Goal: Task Accomplishment & Management: Manage account settings

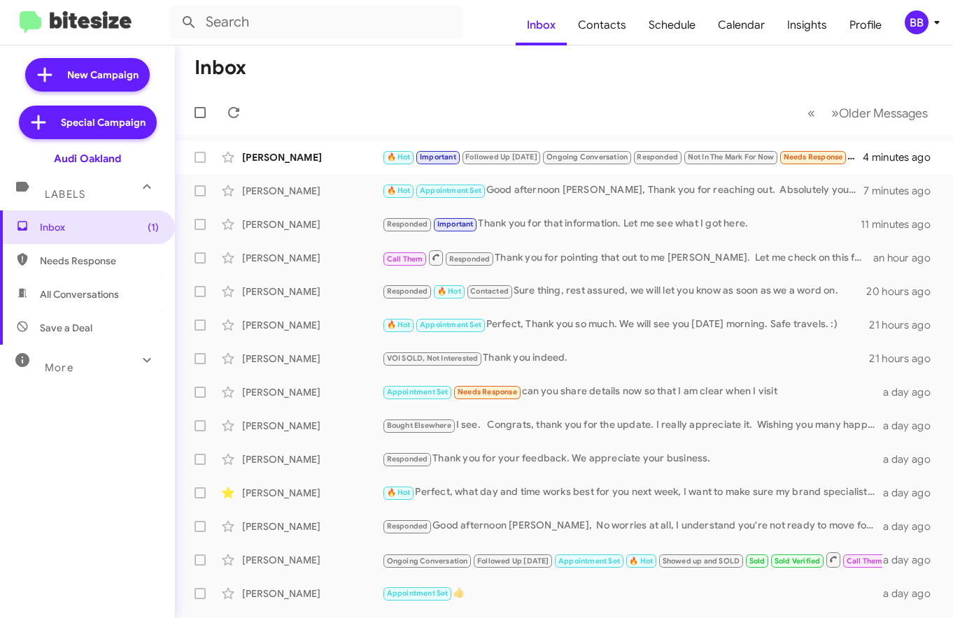
click at [918, 21] on div "BB" at bounding box center [916, 22] width 24 height 24
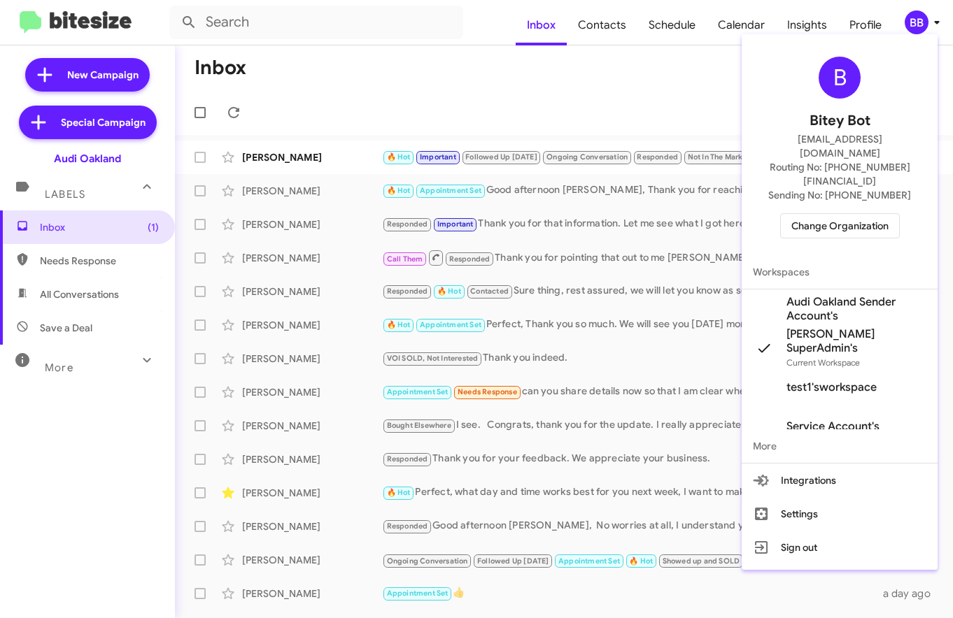
click at [841, 214] on span "Change Organization" at bounding box center [839, 226] width 97 height 24
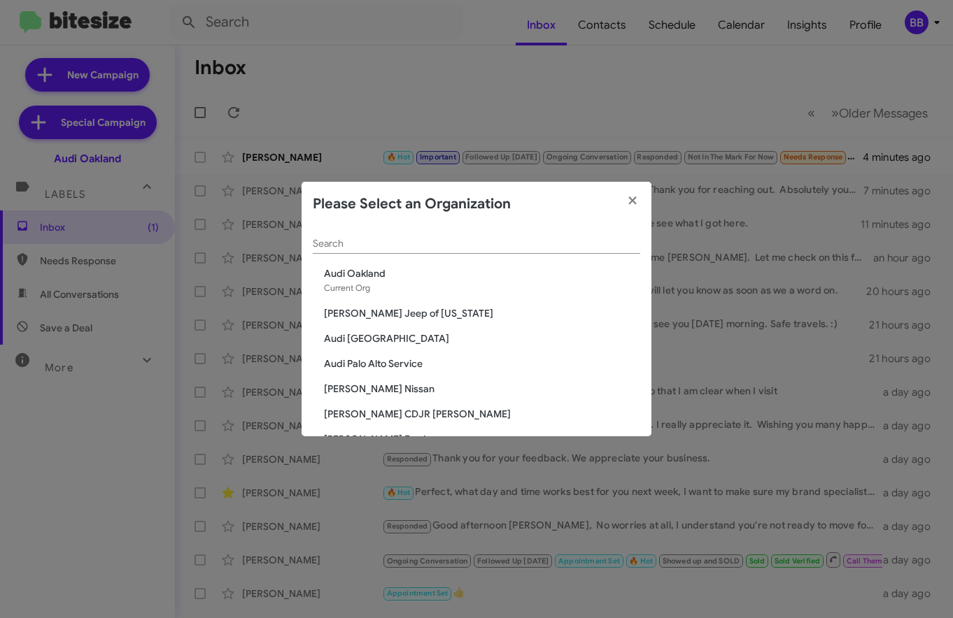
click at [506, 247] on input "Search" at bounding box center [476, 244] width 327 height 11
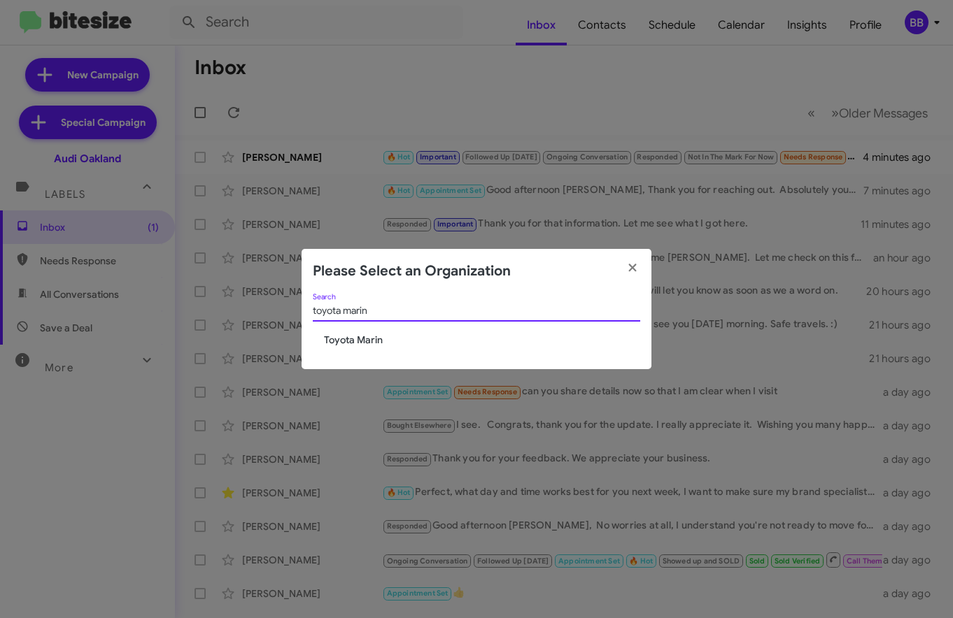
type input "toyota marin"
click at [352, 336] on span "Toyota Marin" at bounding box center [482, 340] width 316 height 14
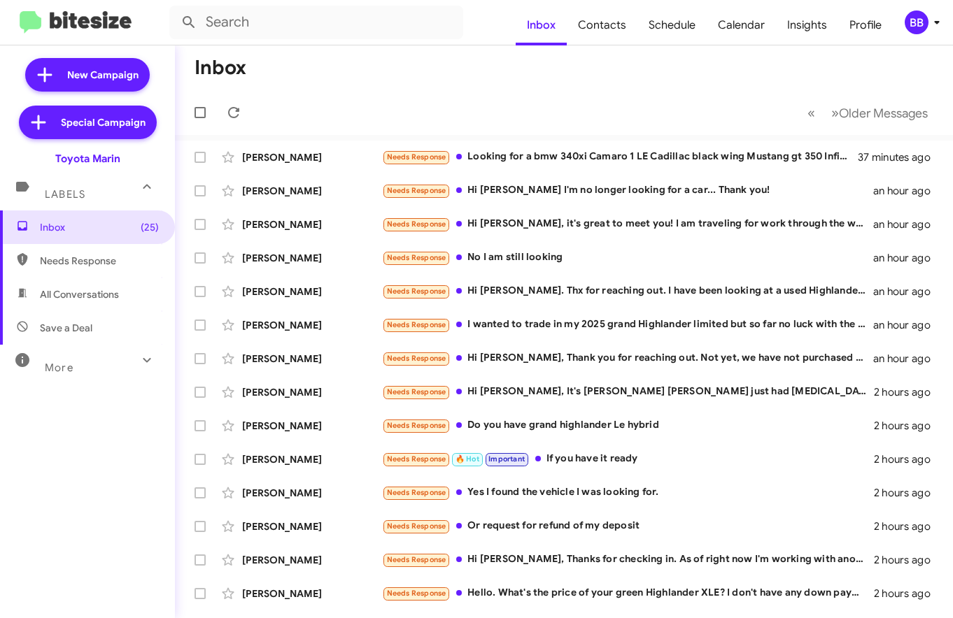
click at [856, 129] on mat-toolbar-row "« Previous » Next Older Messages" at bounding box center [564, 112] width 778 height 45
click at [849, 118] on span "Older Messages" at bounding box center [883, 113] width 89 height 15
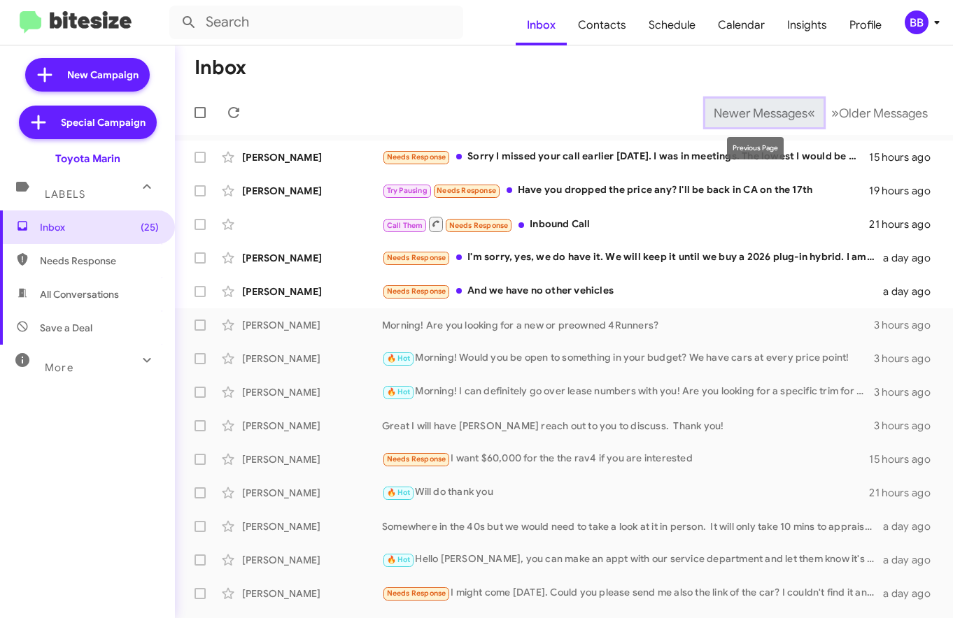
click at [793, 113] on span "Newer Messages" at bounding box center [760, 113] width 94 height 15
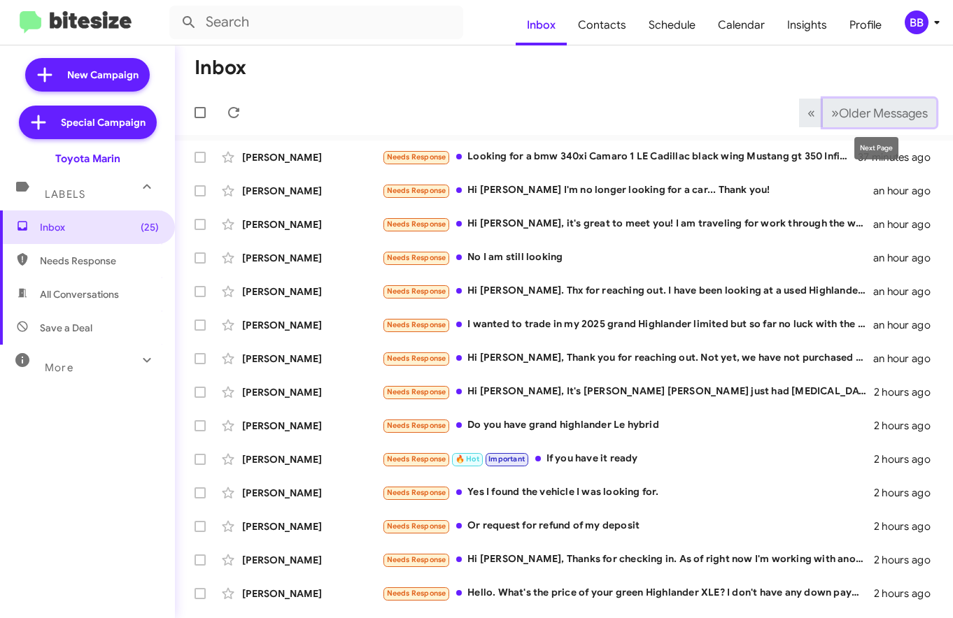
click at [872, 121] on button "» Next Older Messages" at bounding box center [879, 113] width 113 height 29
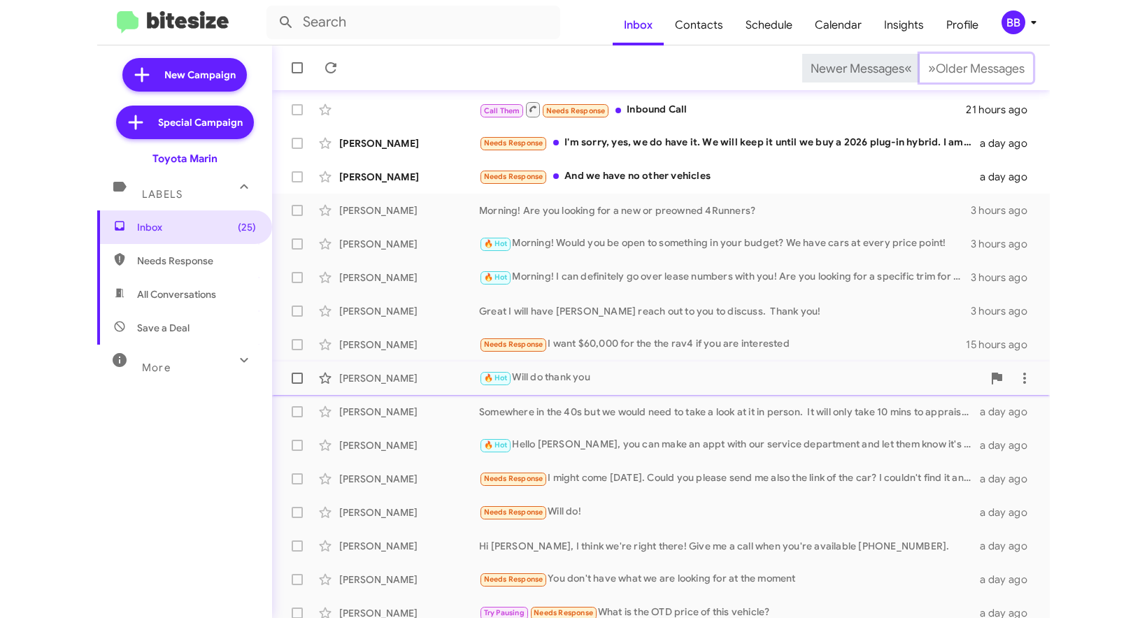
scroll to position [194, 0]
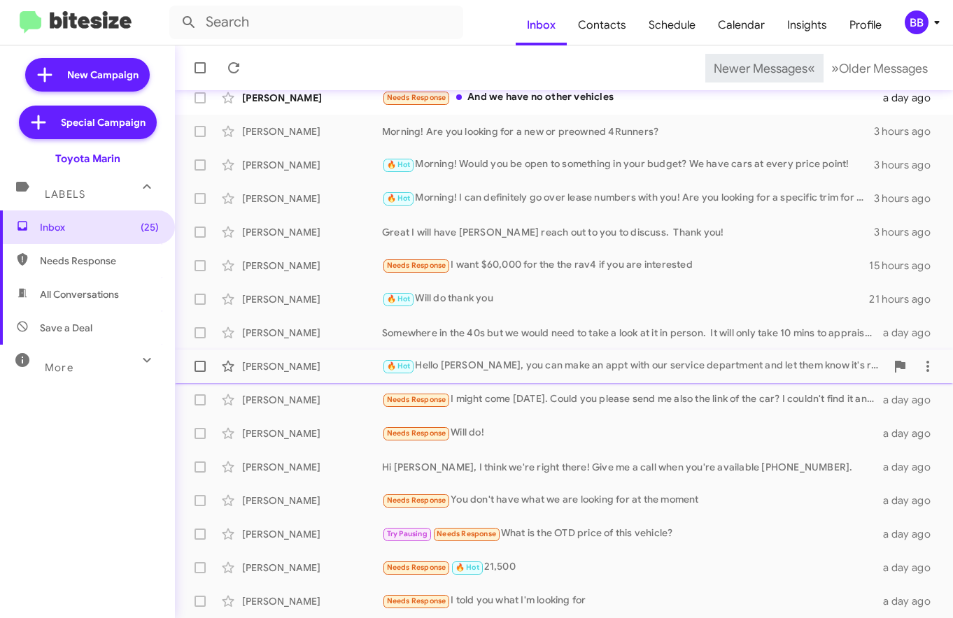
click at [570, 371] on div "🔥 Hot Hello [PERSON_NAME], you can make an appt with our service department and…" at bounding box center [634, 366] width 504 height 16
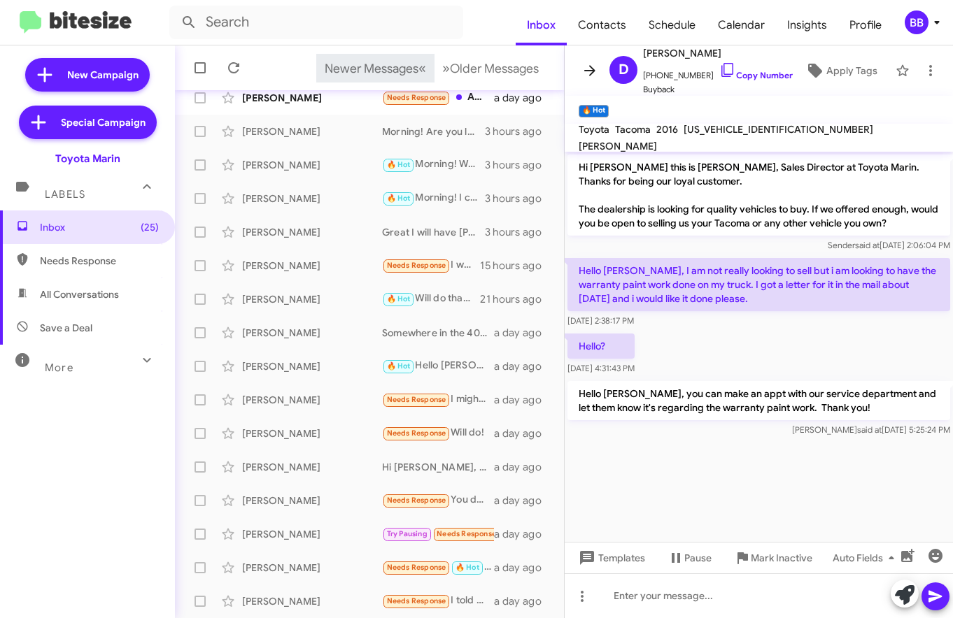
click at [592, 69] on icon at bounding box center [589, 70] width 11 height 10
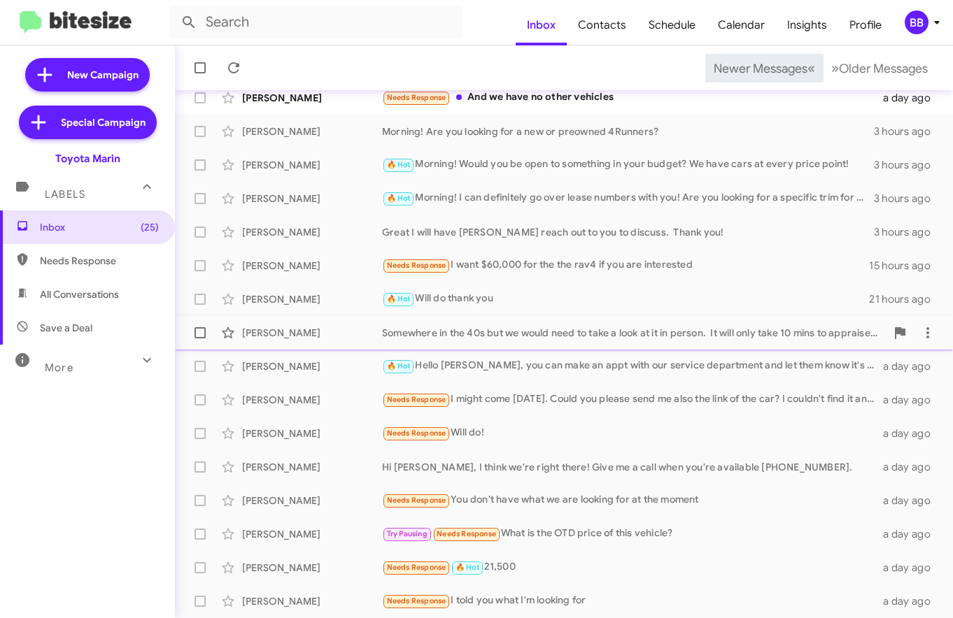
click at [502, 339] on div "Somewhere in the 40s but we would need to take a look at it in person. It will …" at bounding box center [634, 333] width 504 height 14
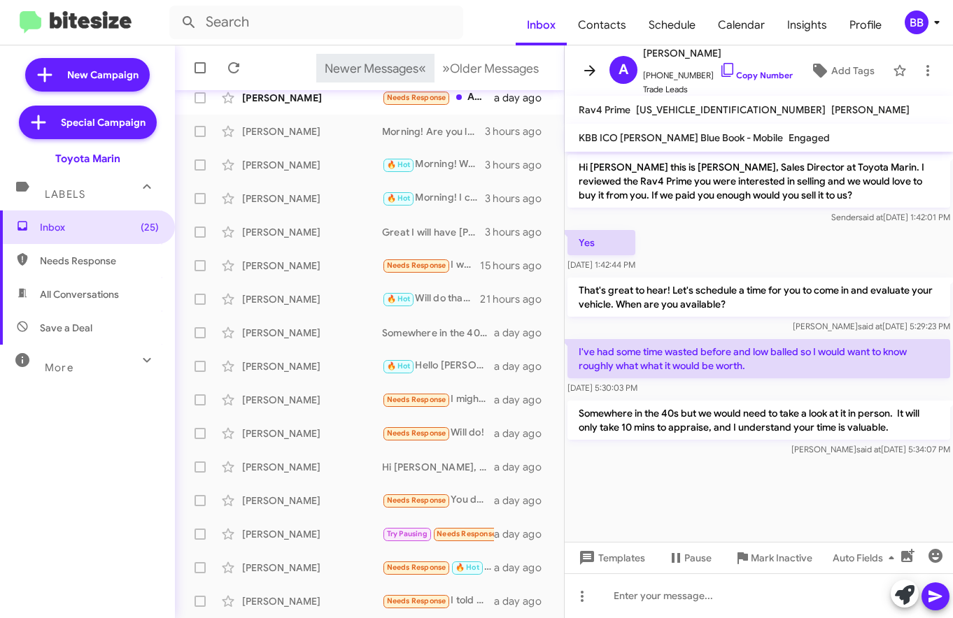
click at [590, 64] on icon at bounding box center [589, 70] width 17 height 17
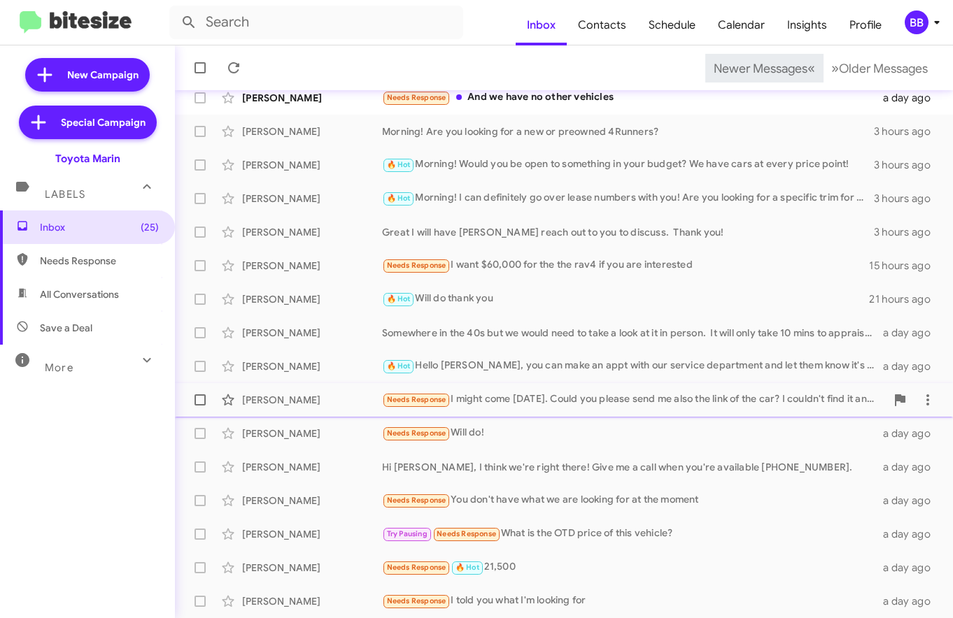
click at [525, 404] on div "Needs Response I might come [DATE]. Could you please send me also the link of t…" at bounding box center [634, 400] width 504 height 16
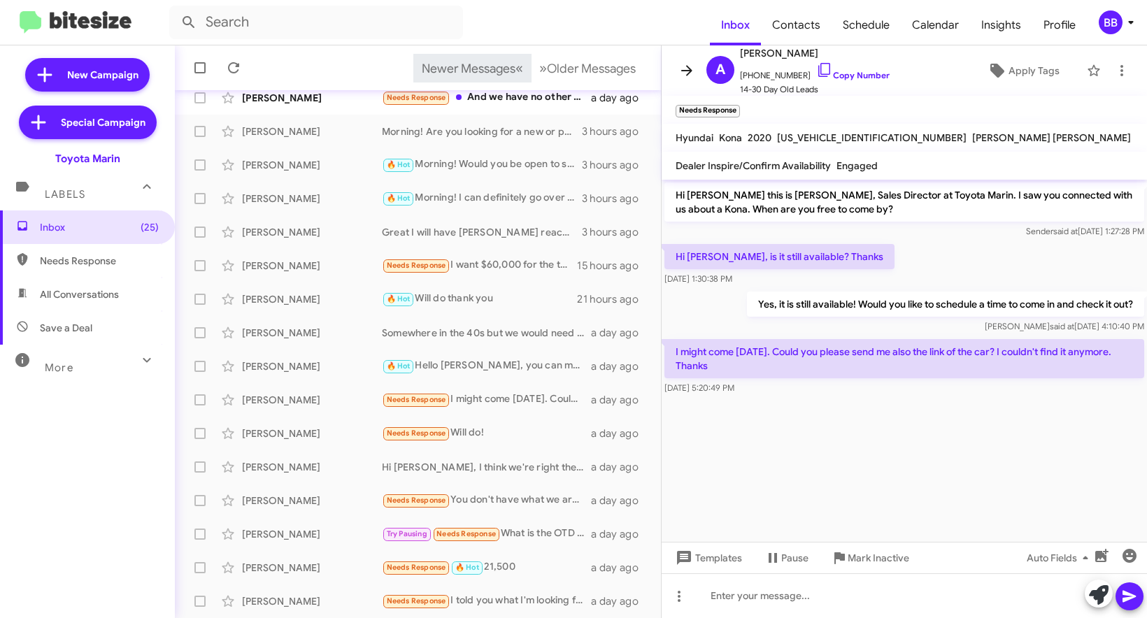
click at [687, 61] on button at bounding box center [687, 71] width 28 height 28
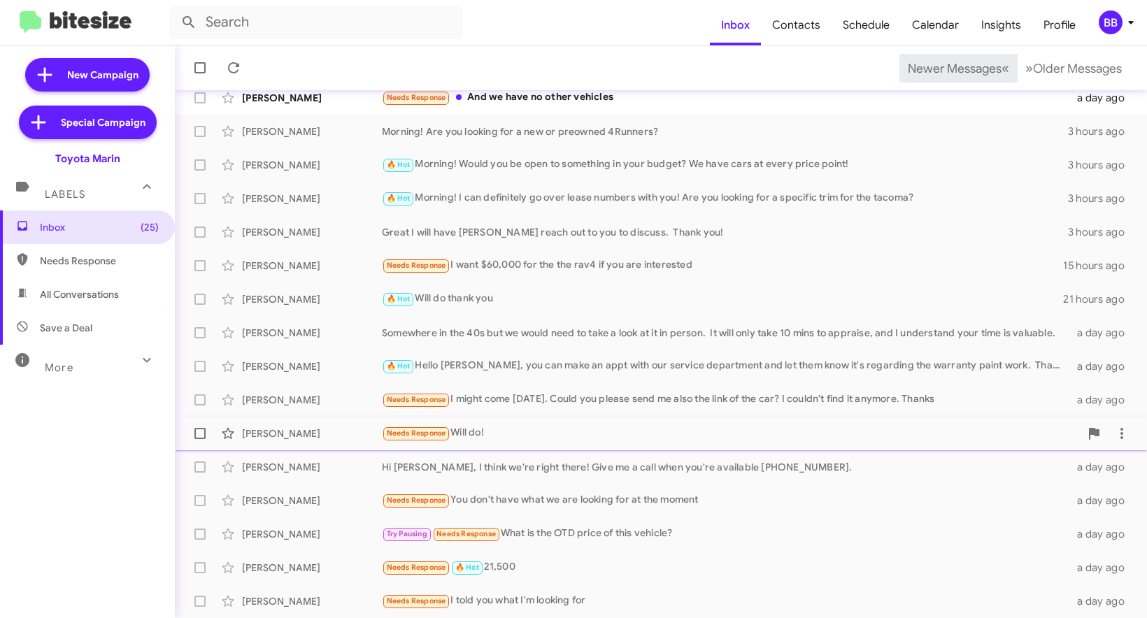
click at [560, 444] on div "[PERSON_NAME] Needs Response Will do! a day ago" at bounding box center [661, 434] width 950 height 28
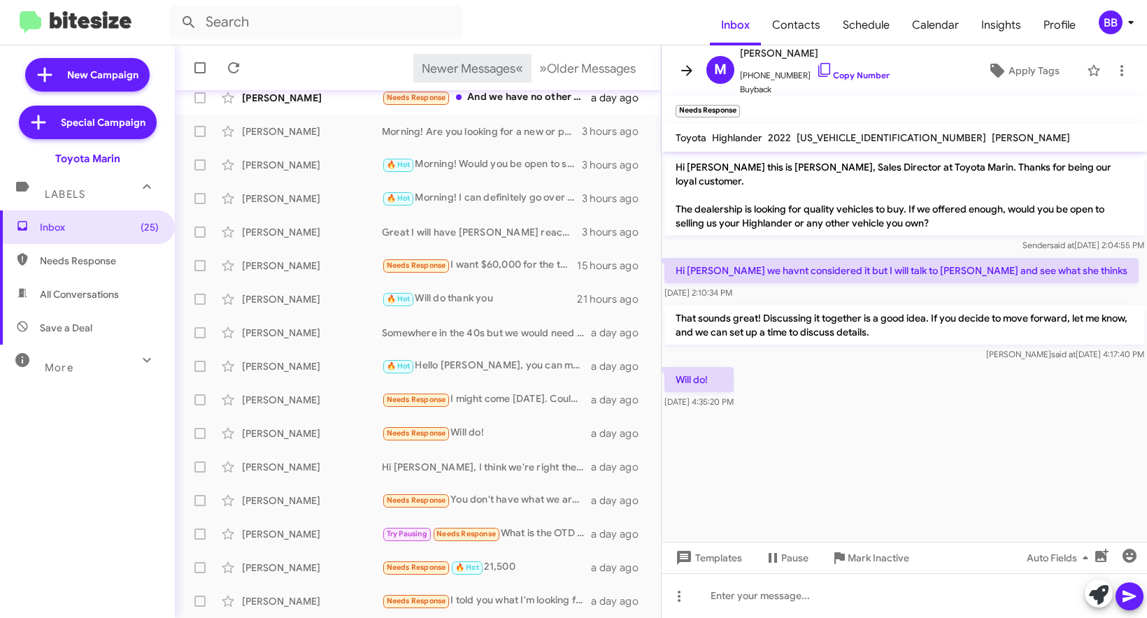
click at [688, 67] on icon at bounding box center [686, 70] width 11 height 10
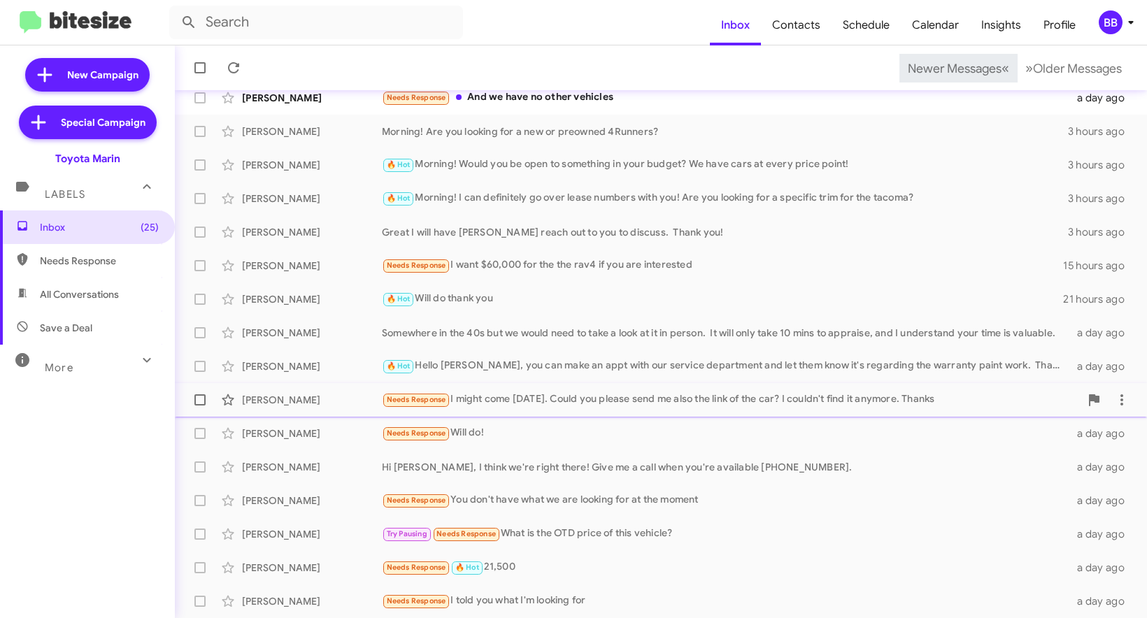
click at [522, 404] on div "Needs Response I might come [DATE]. Could you please send me also the link of t…" at bounding box center [731, 400] width 698 height 16
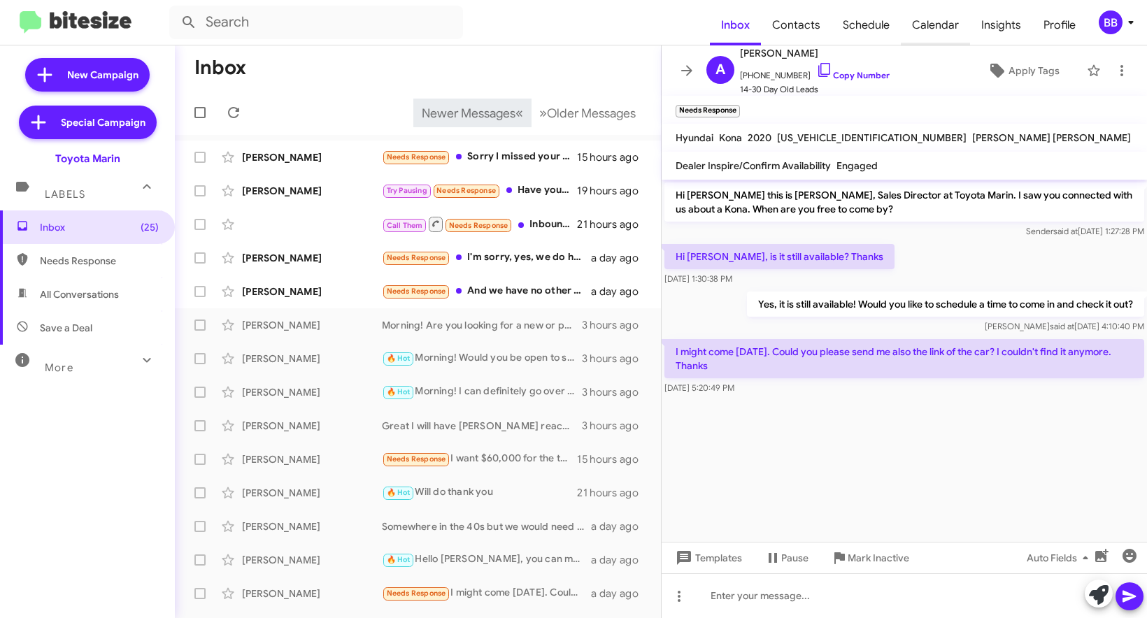
click at [935, 29] on span "Calendar" at bounding box center [935, 25] width 69 height 41
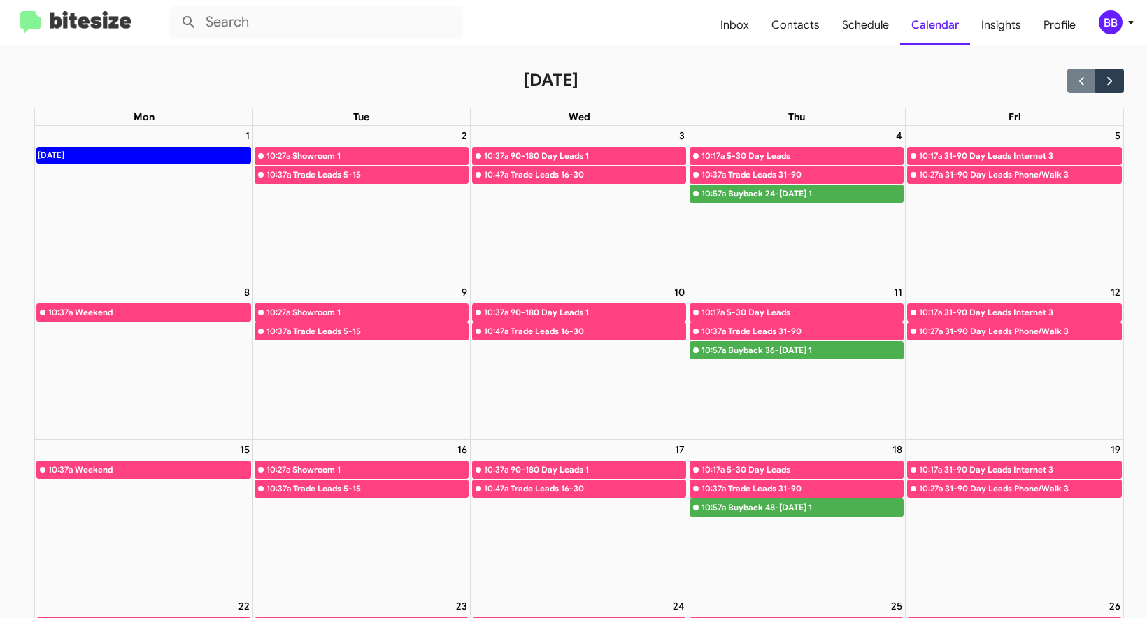
click at [68, 37] on mat-toolbar "Inbox Contacts Schedule Calendar Insights Profile BB" at bounding box center [573, 22] width 1147 height 45
click at [72, 30] on img at bounding box center [76, 22] width 112 height 23
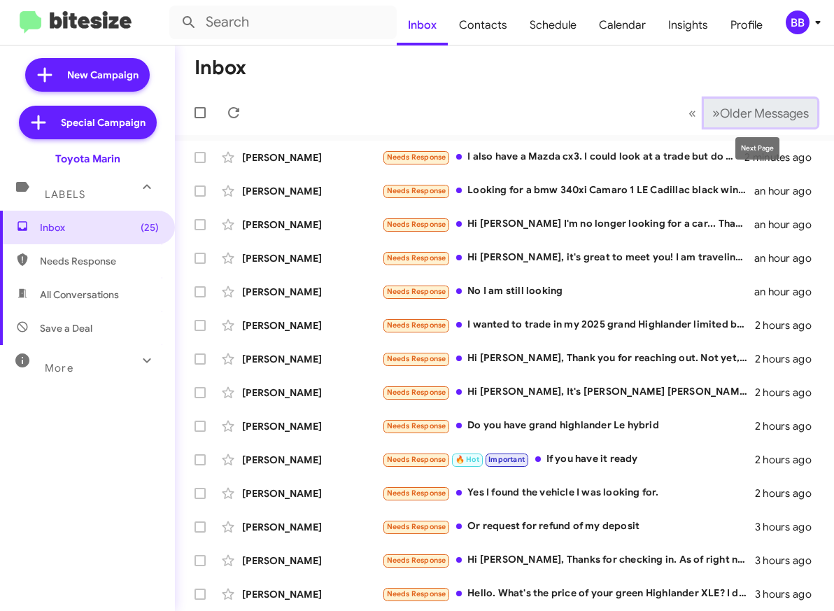
click at [751, 112] on span "Older Messages" at bounding box center [764, 113] width 89 height 15
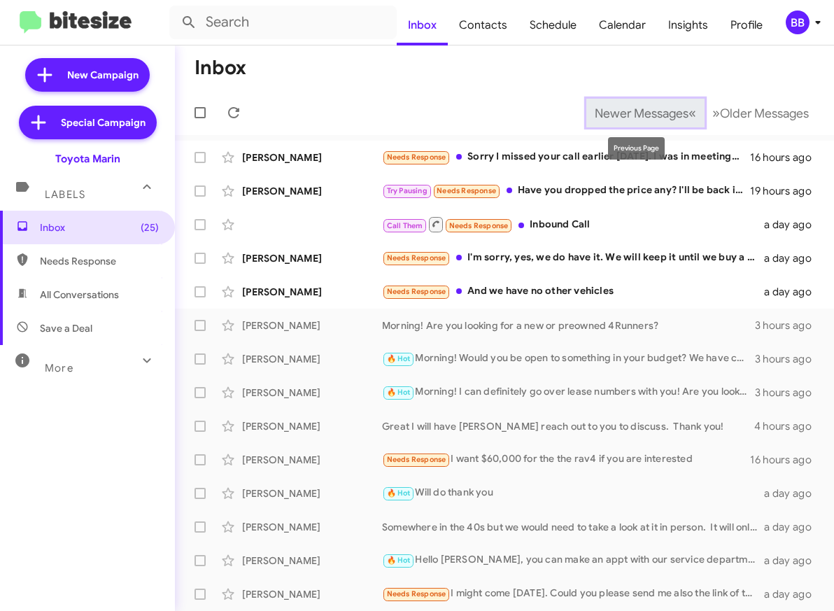
click at [647, 115] on span "Newer Messages" at bounding box center [642, 113] width 94 height 15
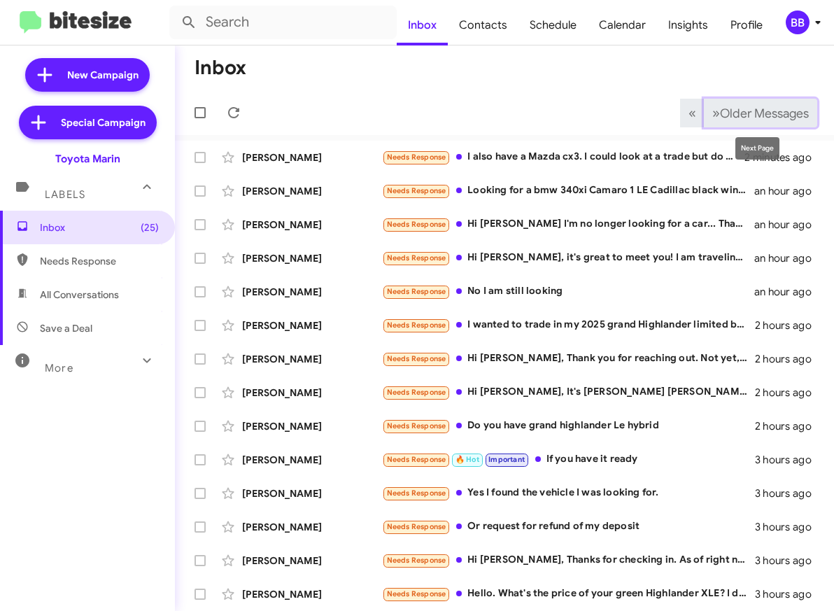
click at [765, 110] on span "Older Messages" at bounding box center [764, 113] width 89 height 15
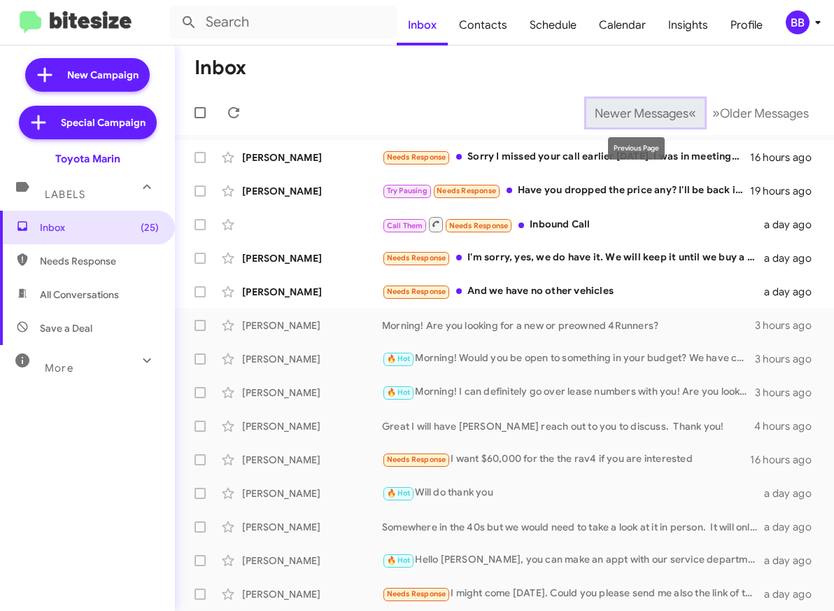
click at [635, 115] on span "Newer Messages" at bounding box center [642, 113] width 94 height 15
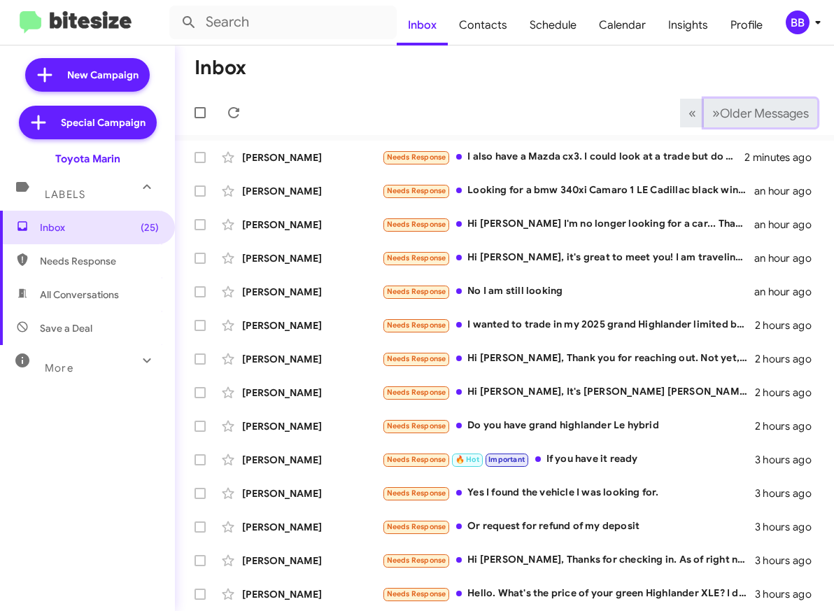
click at [746, 111] on span "Older Messages" at bounding box center [764, 113] width 89 height 15
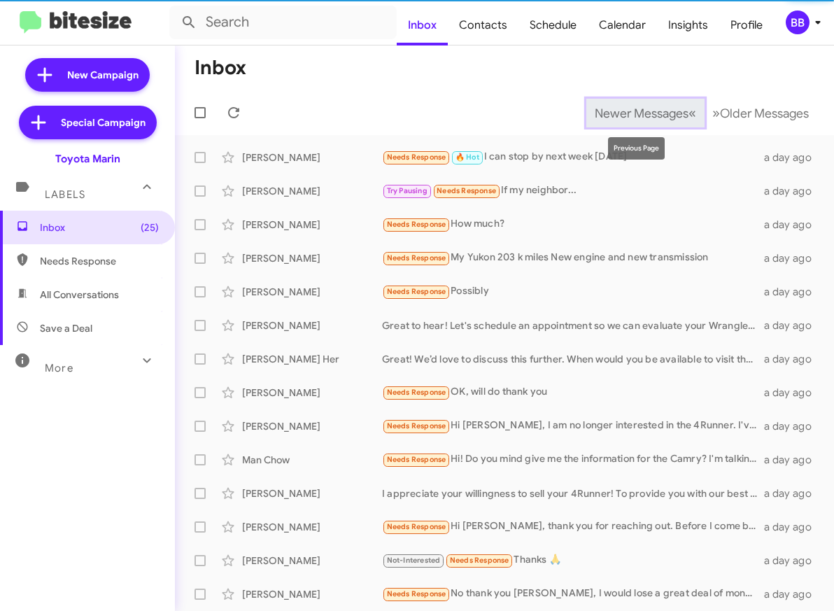
click at [659, 110] on span "Newer Messages" at bounding box center [642, 113] width 94 height 15
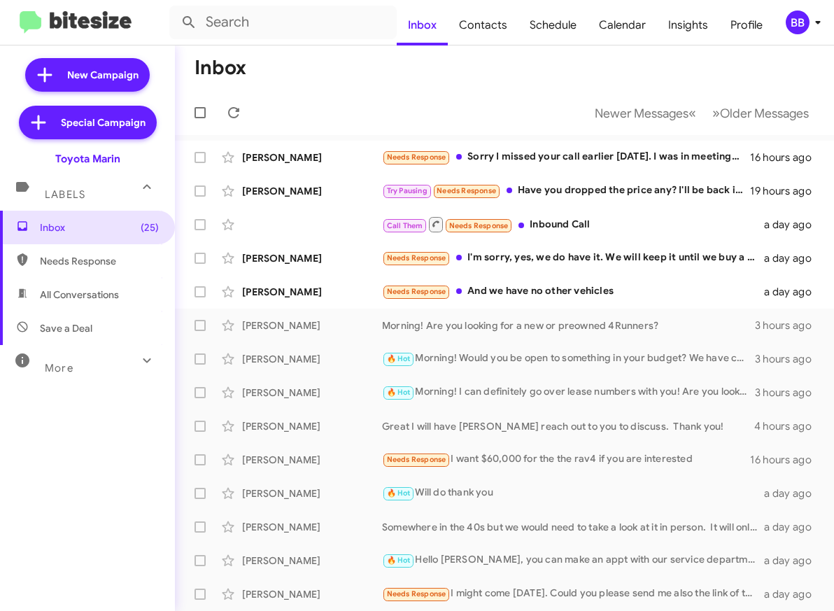
click at [341, 123] on mat-toolbar-row "Newer Messages « Previous » Next Older Messages" at bounding box center [504, 112] width 659 height 45
click at [743, 121] on button "» Next Older Messages" at bounding box center [760, 113] width 113 height 29
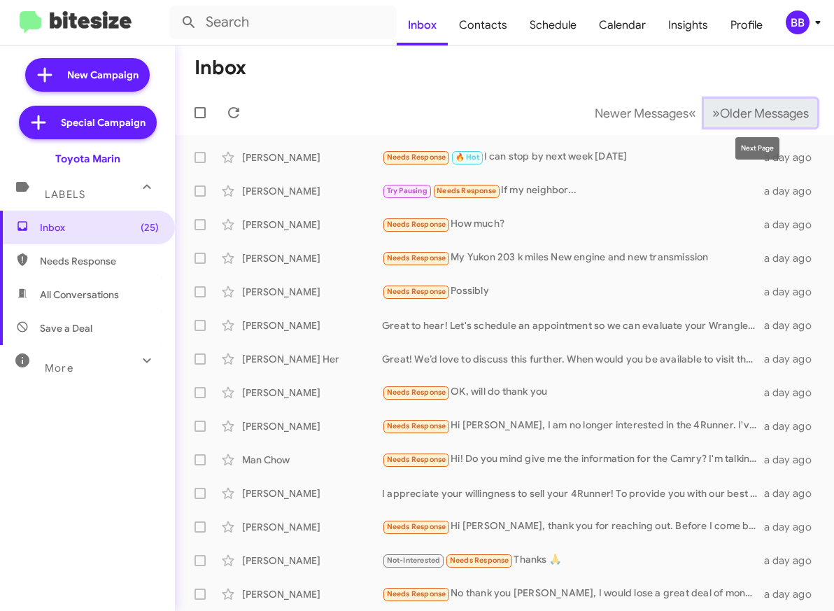
click at [767, 125] on button "» Next Older Messages" at bounding box center [760, 113] width 113 height 29
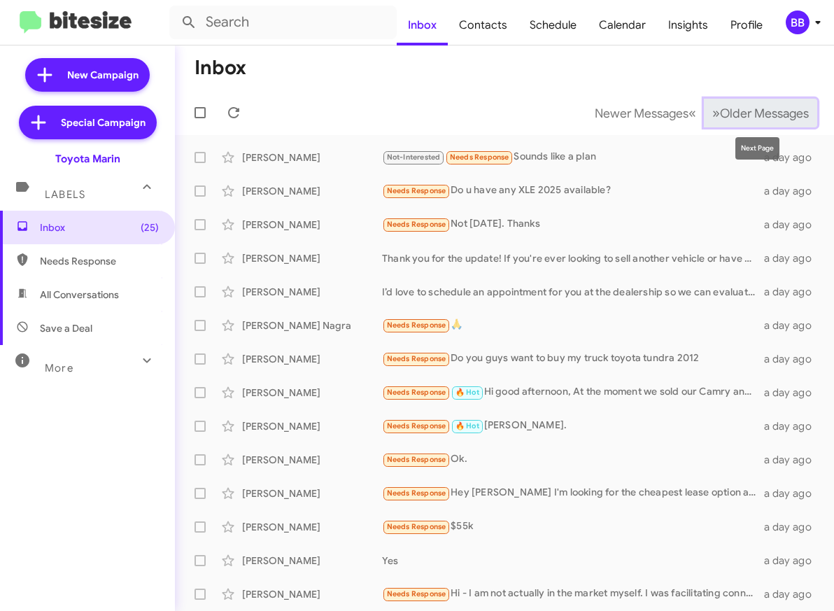
click at [742, 118] on span "Older Messages" at bounding box center [764, 113] width 89 height 15
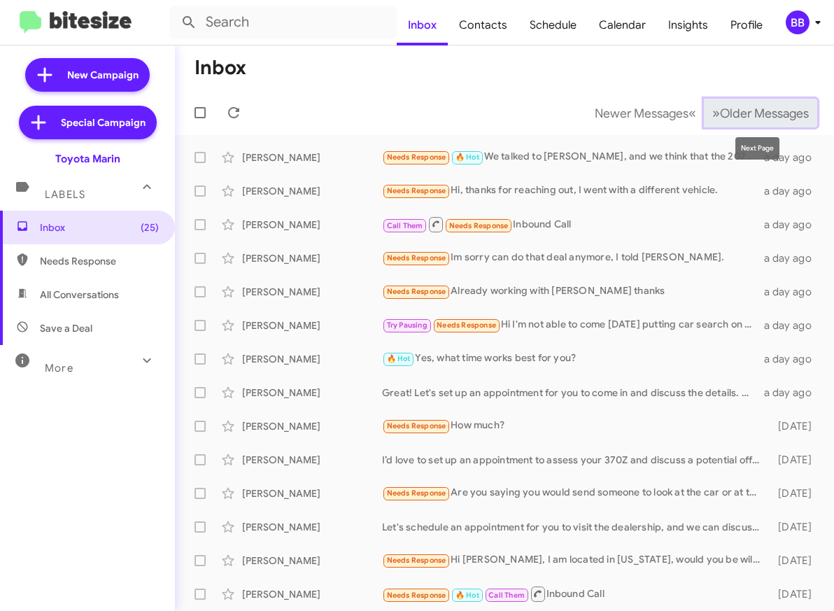
click at [758, 118] on span "Older Messages" at bounding box center [764, 113] width 89 height 15
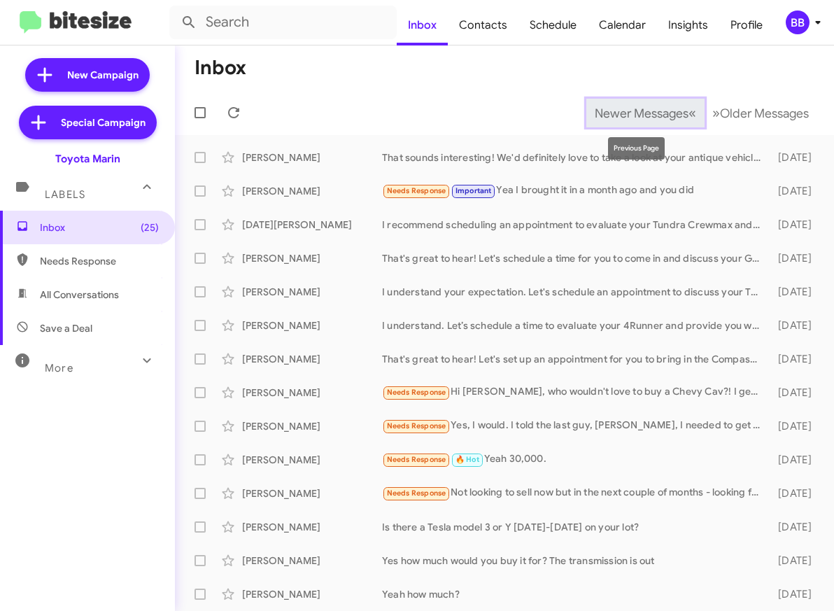
click at [629, 115] on span "Newer Messages" at bounding box center [642, 113] width 94 height 15
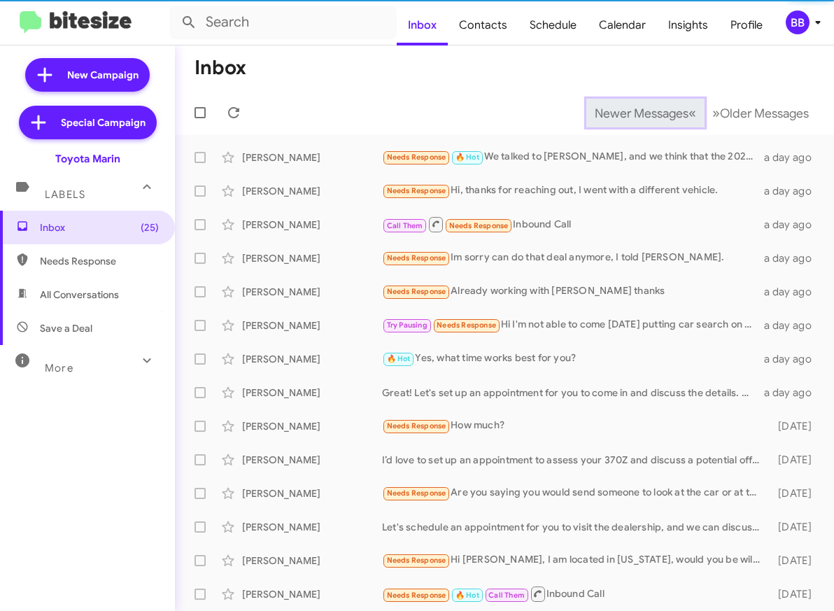
click at [629, 115] on span "Newer Messages" at bounding box center [642, 113] width 94 height 15
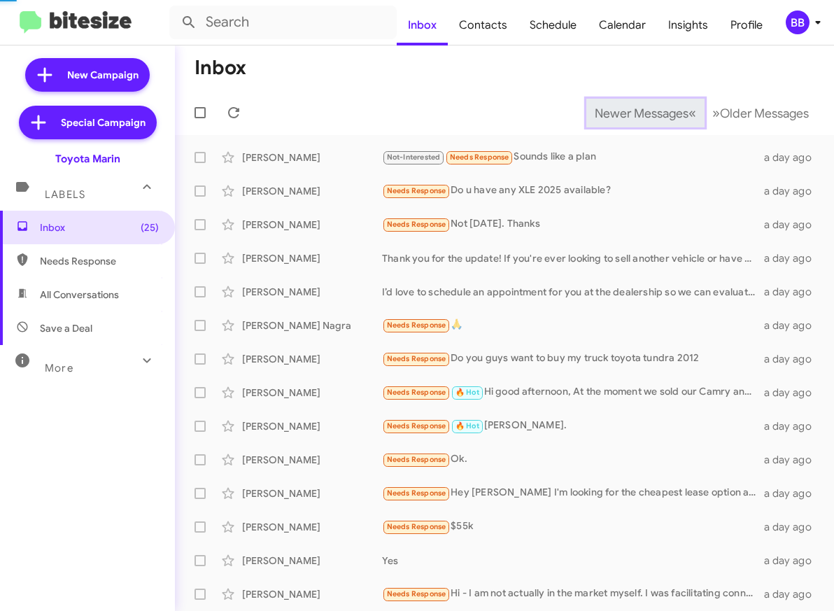
click at [629, 115] on span "Newer Messages" at bounding box center [642, 113] width 94 height 15
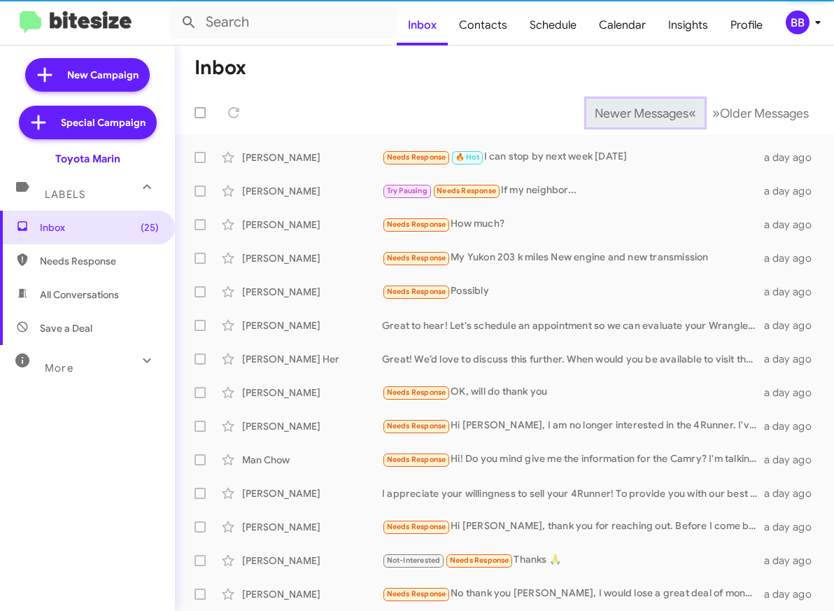
click at [629, 115] on span "Newer Messages" at bounding box center [642, 113] width 94 height 15
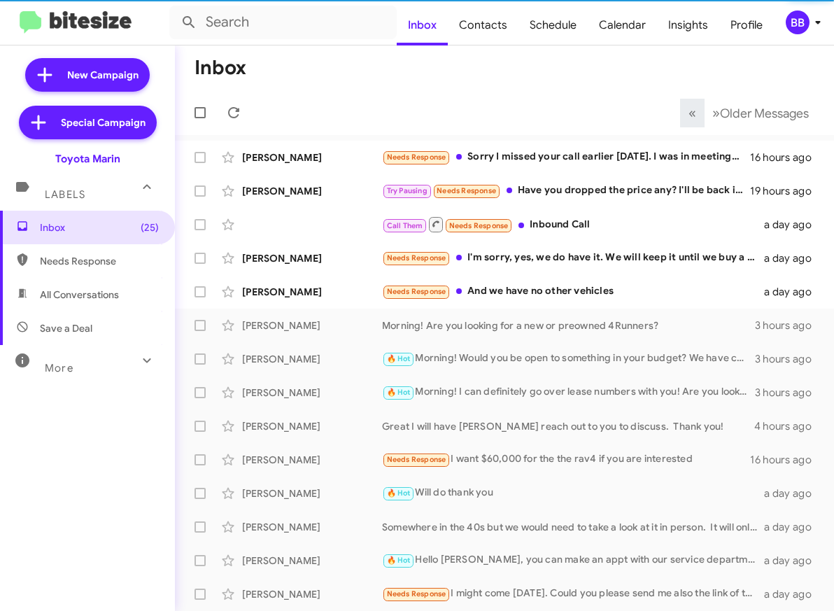
click at [629, 115] on mat-toolbar-row "« Previous » Next Older Messages" at bounding box center [504, 112] width 659 height 45
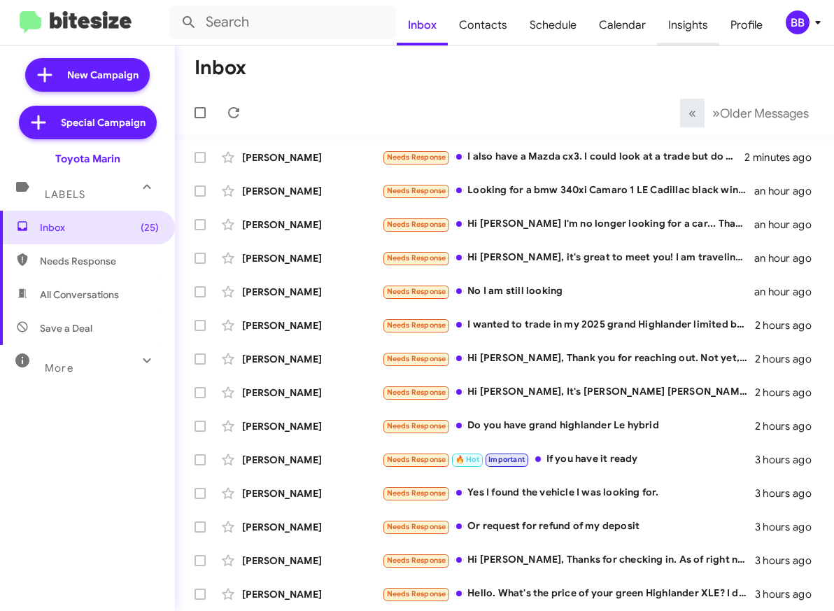
click at [694, 20] on span "Insights" at bounding box center [688, 25] width 62 height 41
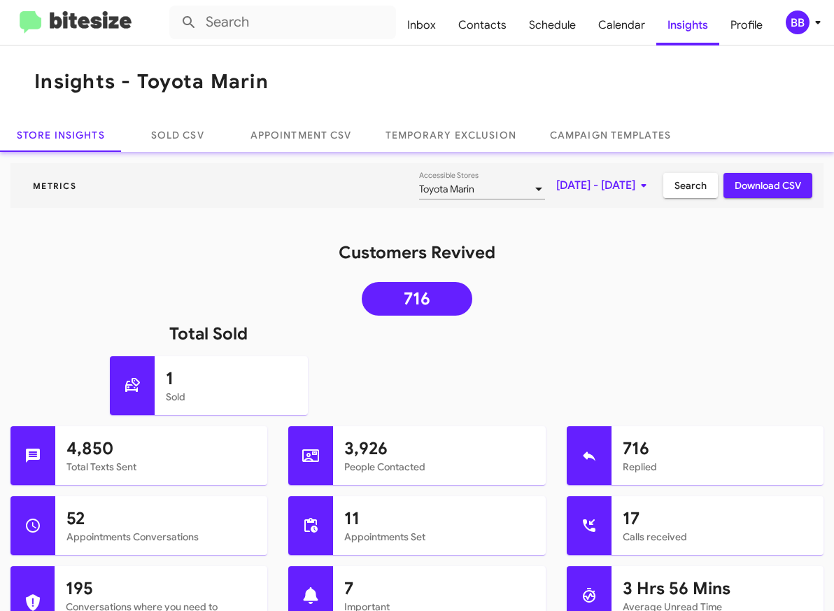
click at [62, 36] on mat-toolbar "Inbox Contacts Schedule Calendar Insights Profile BB" at bounding box center [417, 22] width 834 height 45
click at [76, 22] on img at bounding box center [76, 22] width 112 height 23
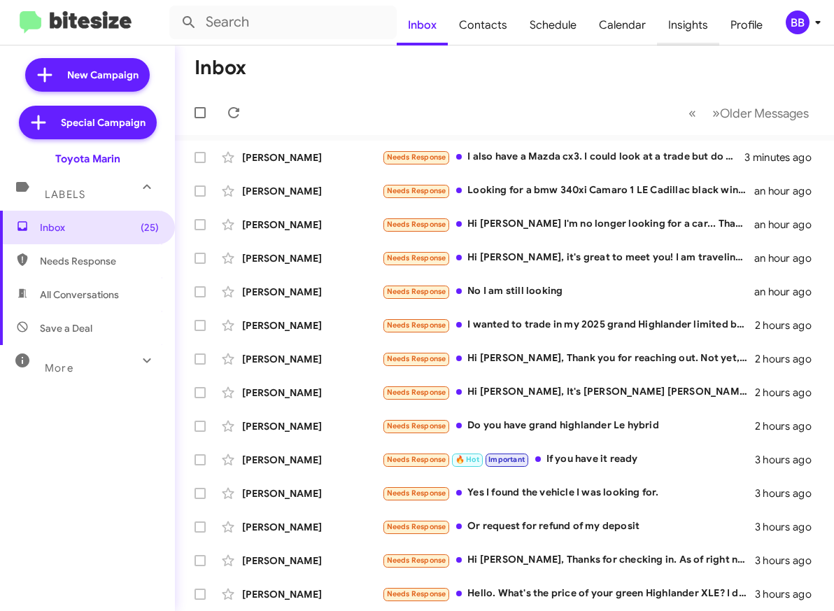
click at [684, 25] on span "Insights" at bounding box center [688, 25] width 62 height 41
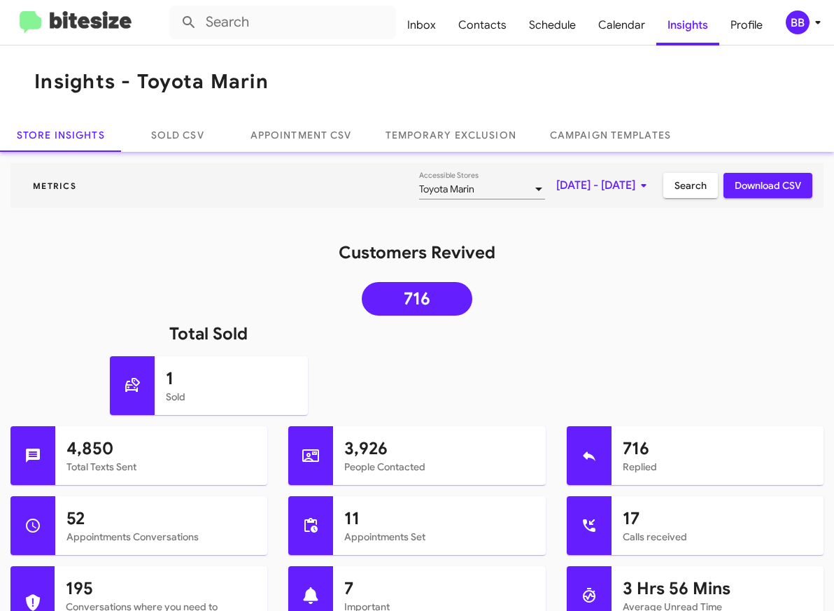
click at [94, 34] on mat-toolbar "Inbox Contacts Schedule Calendar Insights Profile BB" at bounding box center [417, 22] width 834 height 45
click at [84, 23] on img at bounding box center [76, 22] width 112 height 23
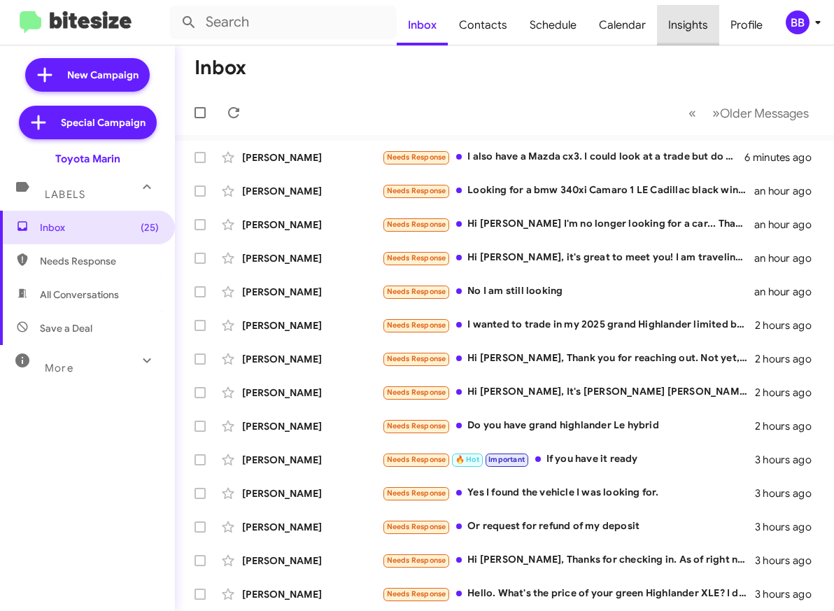
click at [695, 29] on span "Insights" at bounding box center [688, 25] width 62 height 41
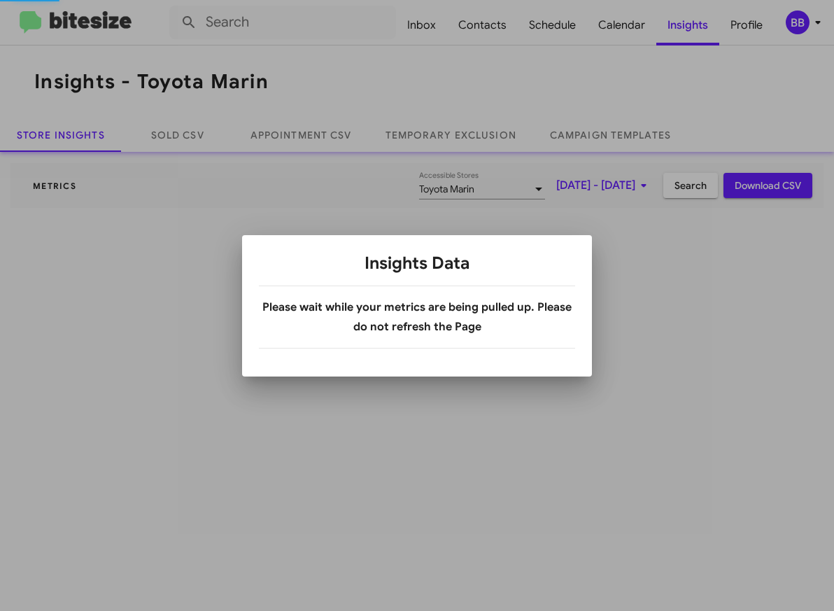
click at [804, 27] on div at bounding box center [417, 305] width 834 height 611
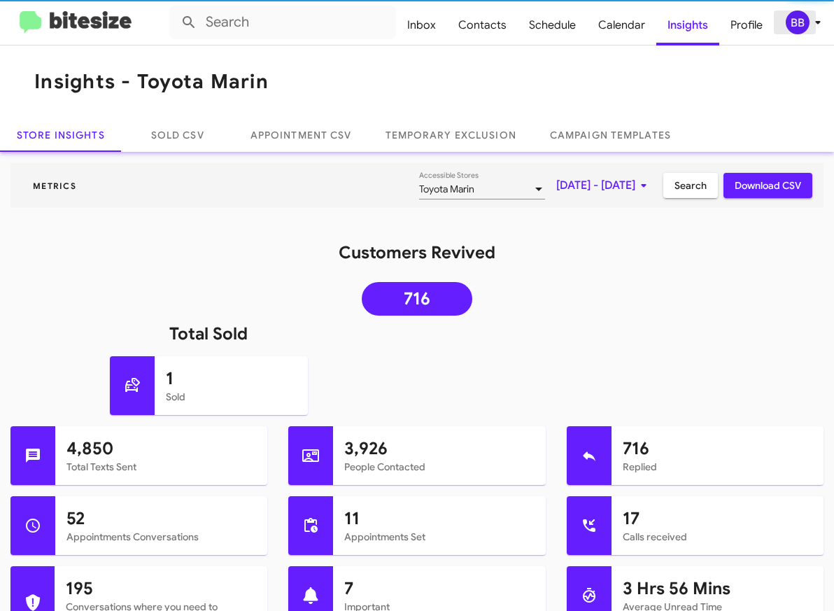
click at [799, 30] on div "BB" at bounding box center [797, 22] width 24 height 24
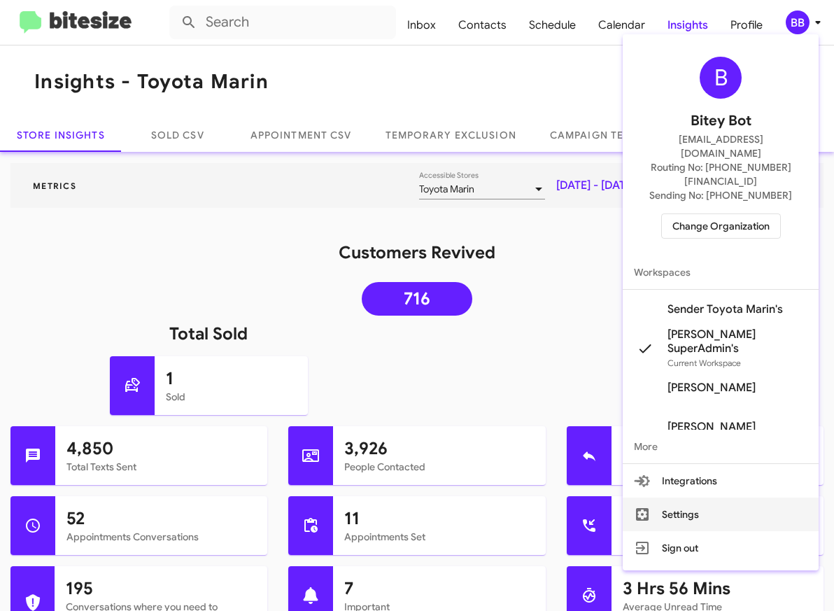
click at [720, 497] on button "Settings" at bounding box center [721, 514] width 196 height 34
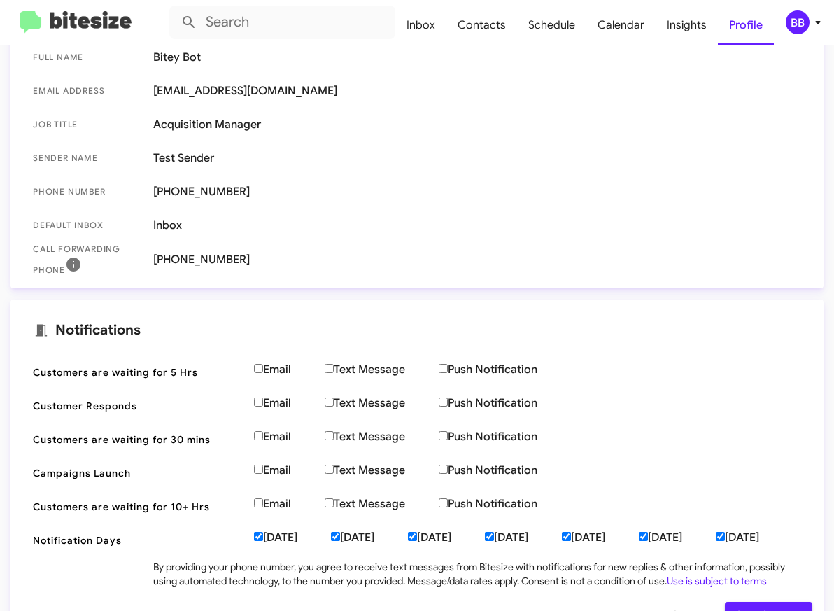
scroll to position [421, 0]
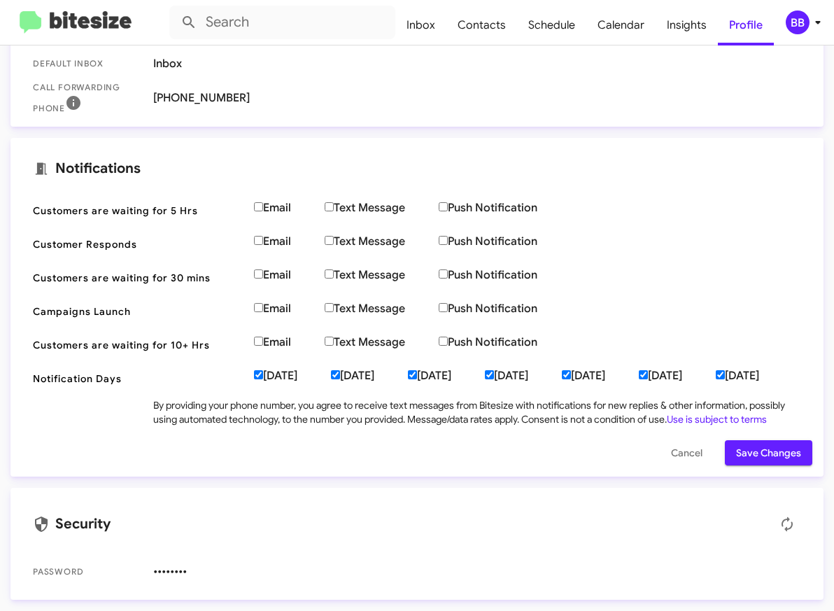
click at [810, 27] on icon at bounding box center [817, 22] width 17 height 17
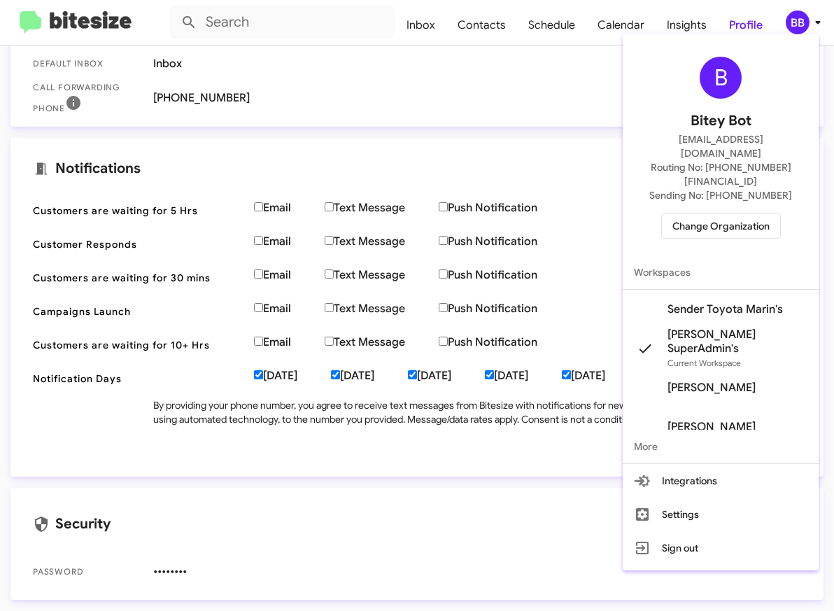
click at [810, 27] on div at bounding box center [417, 305] width 834 height 611
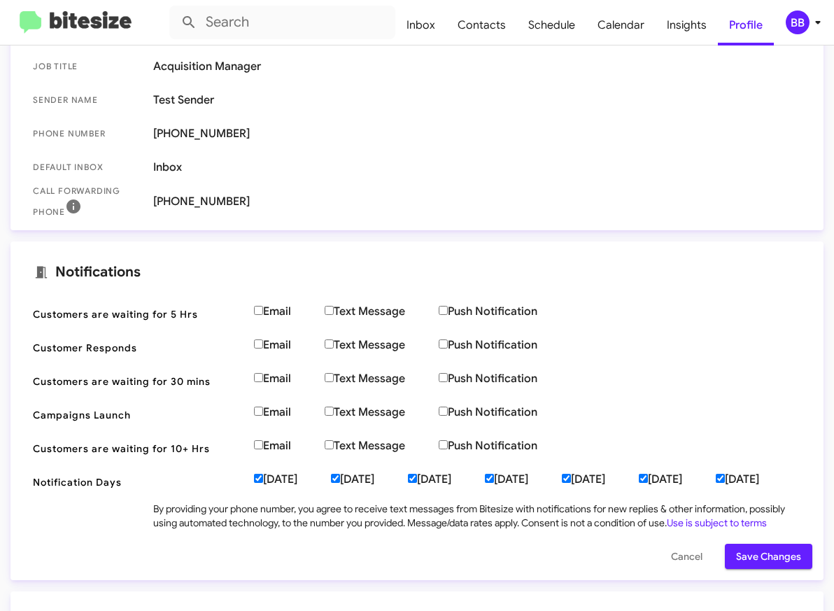
scroll to position [313, 0]
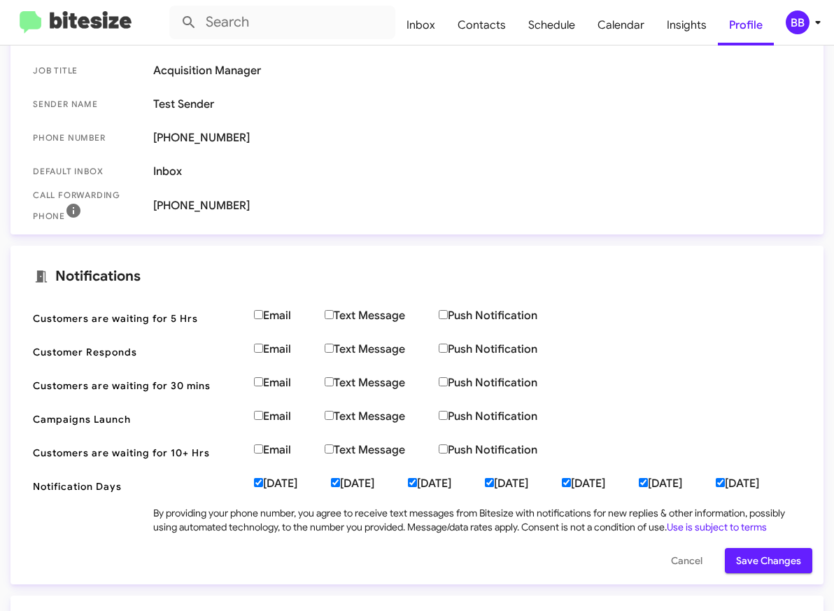
click at [111, 23] on img at bounding box center [76, 22] width 112 height 23
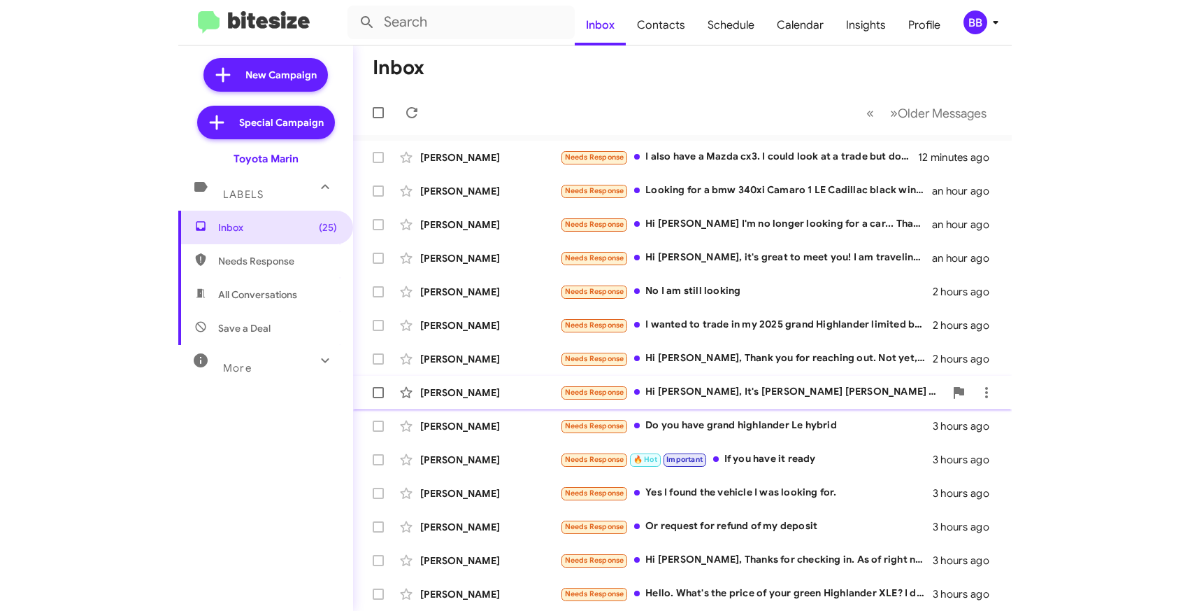
scroll to position [201, 0]
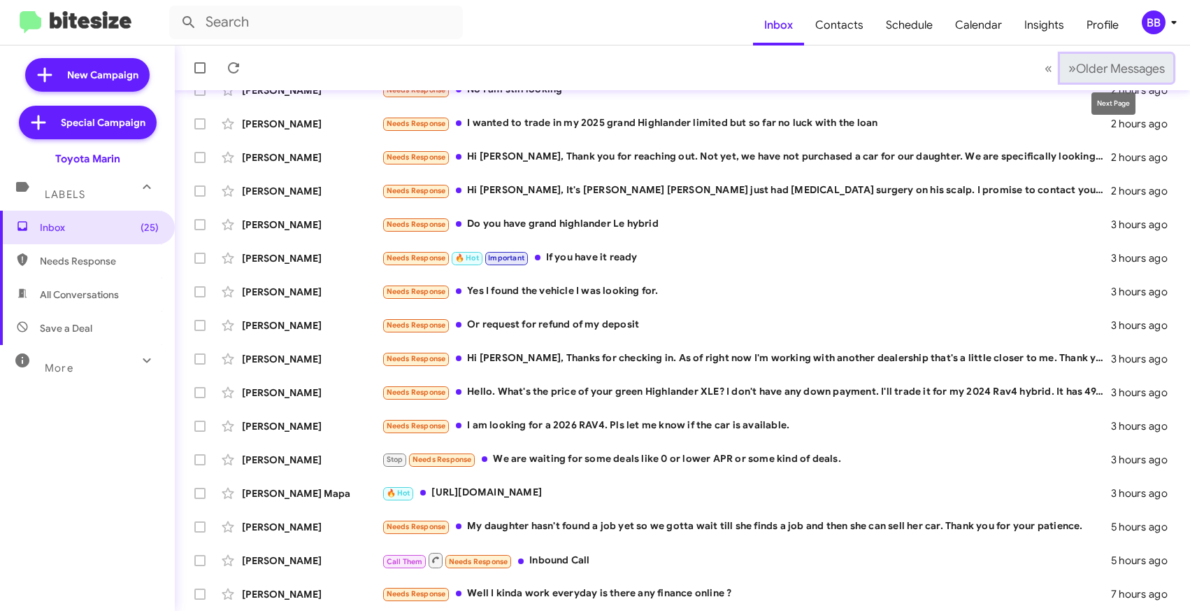
click at [952, 69] on span "Older Messages" at bounding box center [1120, 68] width 89 height 15
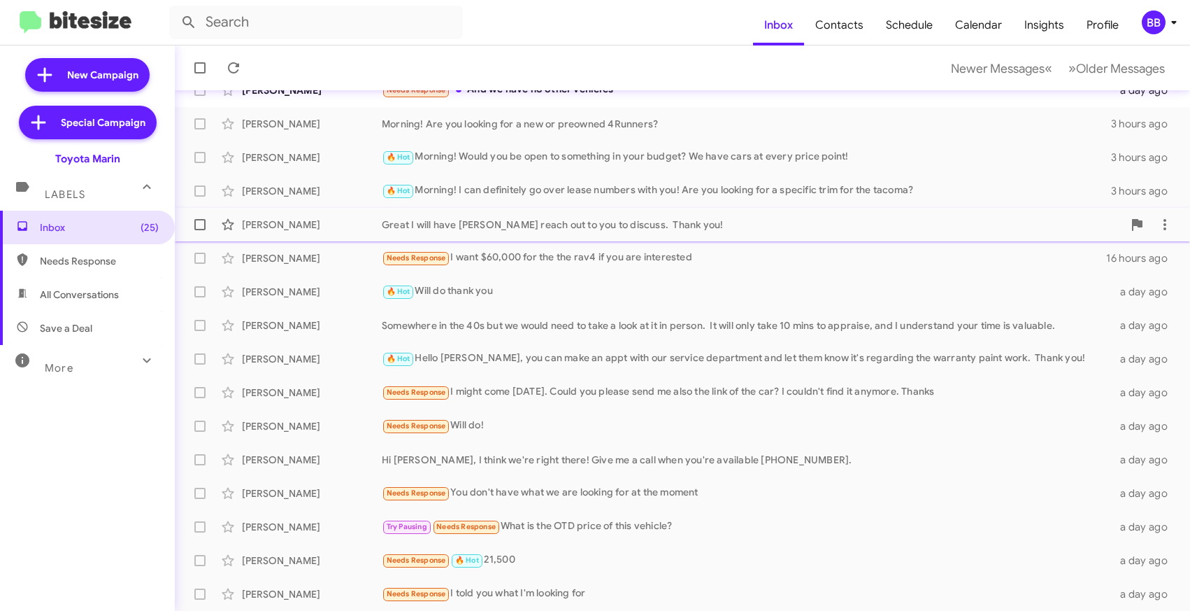
click at [657, 224] on div "Great I will have [PERSON_NAME] reach out to you to discuss. Thank you!" at bounding box center [752, 225] width 741 height 14
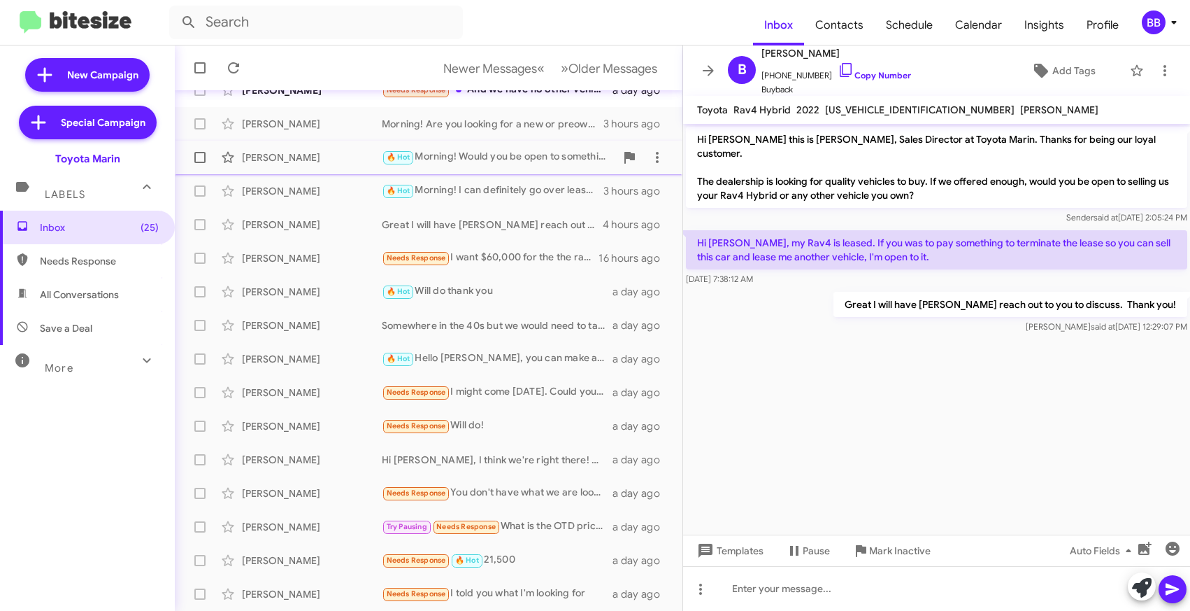
click at [497, 166] on div "[PERSON_NAME] 🔥 Hot Morning! Would you be open to something in your budget? We …" at bounding box center [428, 157] width 485 height 28
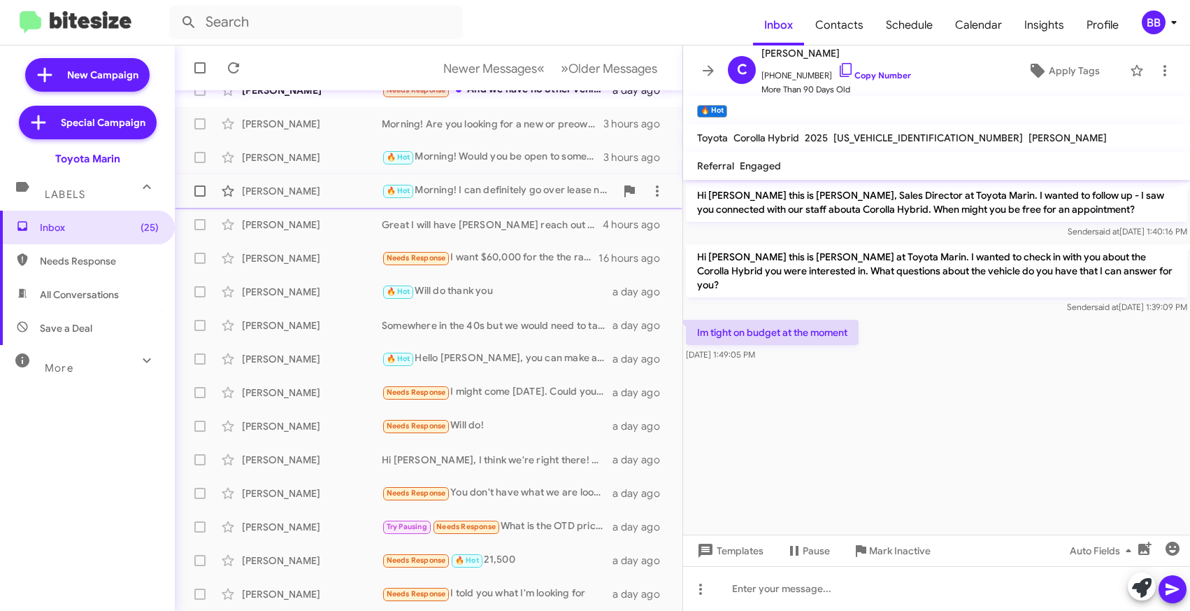
click at [491, 200] on div "[PERSON_NAME] 🔥 Hot Morning! I can definitely go over lease numbers with you! A…" at bounding box center [428, 191] width 485 height 28
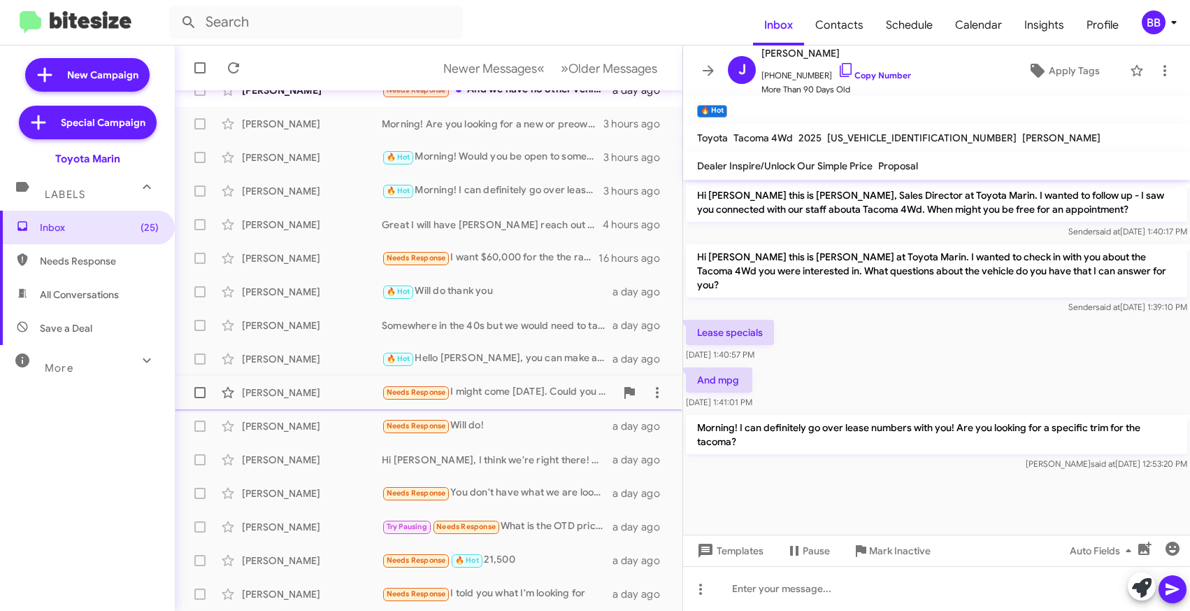
click at [506, 390] on div "Needs Response I might come [DATE]. Could you please send me also the link of t…" at bounding box center [499, 392] width 234 height 16
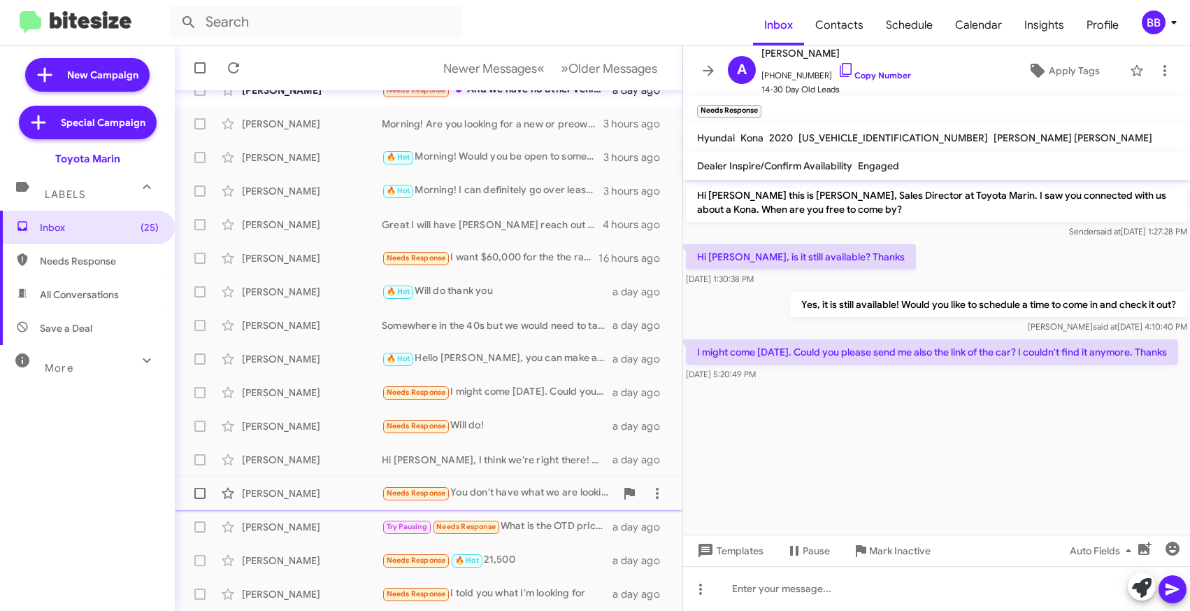
click at [512, 502] on div "[PERSON_NAME] Needs Response You don't have what we are looking for at the mome…" at bounding box center [428, 493] width 485 height 28
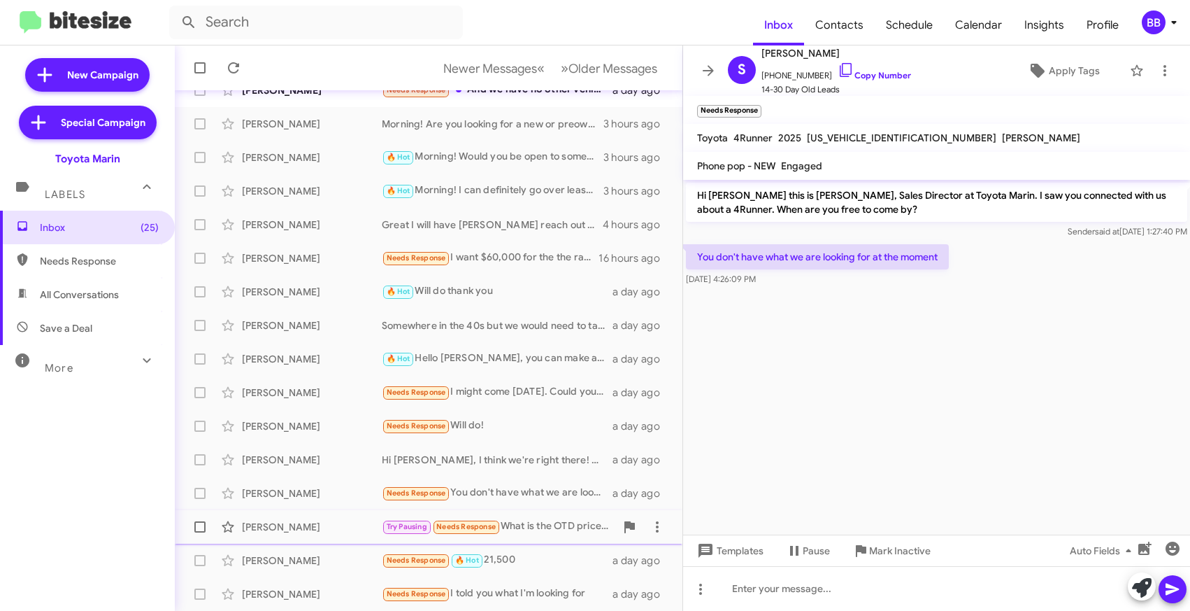
click at [532, 532] on div "Try Pausing Needs Response What is the OTD price of this vehicle?" at bounding box center [499, 526] width 234 height 16
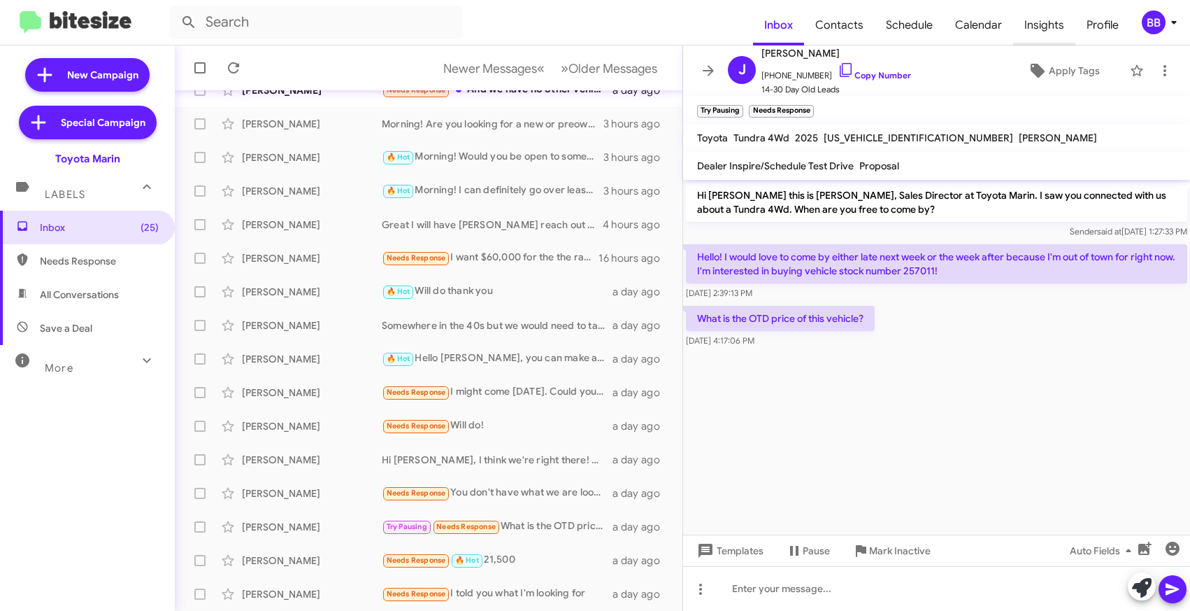
click at [952, 24] on span "Insights" at bounding box center [1045, 25] width 62 height 41
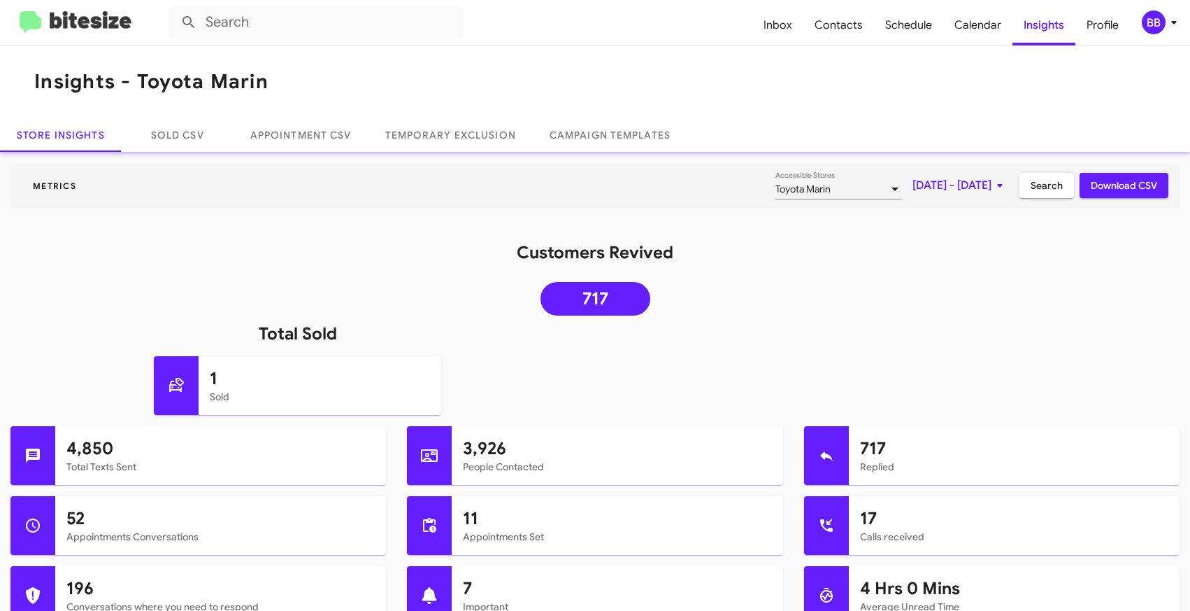
click at [952, 27] on div "BB" at bounding box center [1154, 22] width 24 height 24
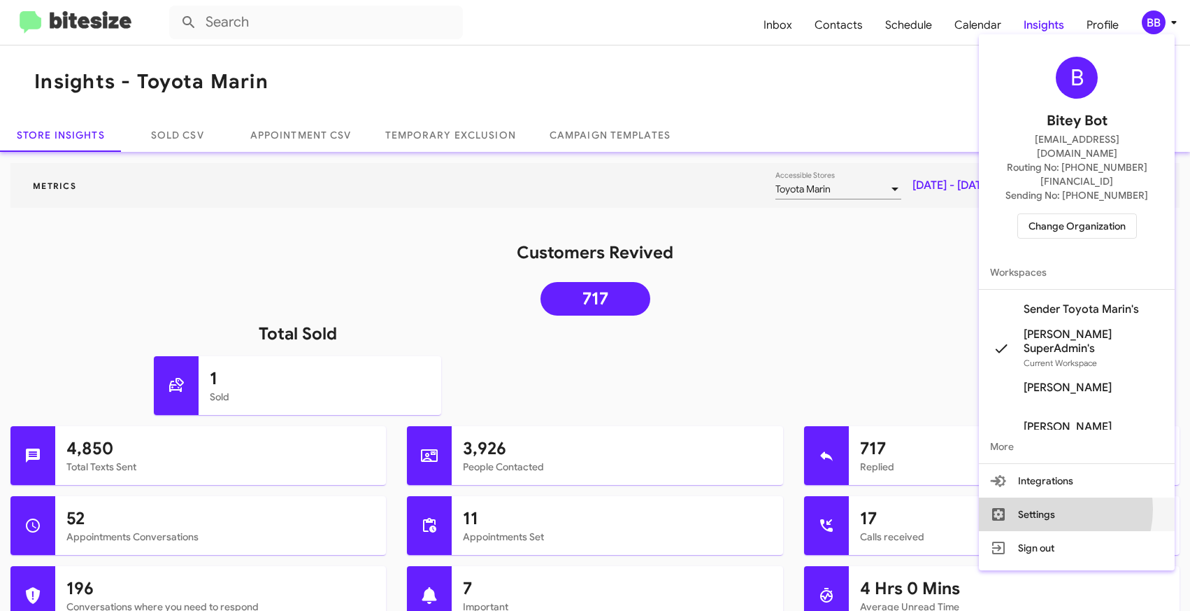
click at [952, 497] on button "Settings" at bounding box center [1077, 514] width 196 height 34
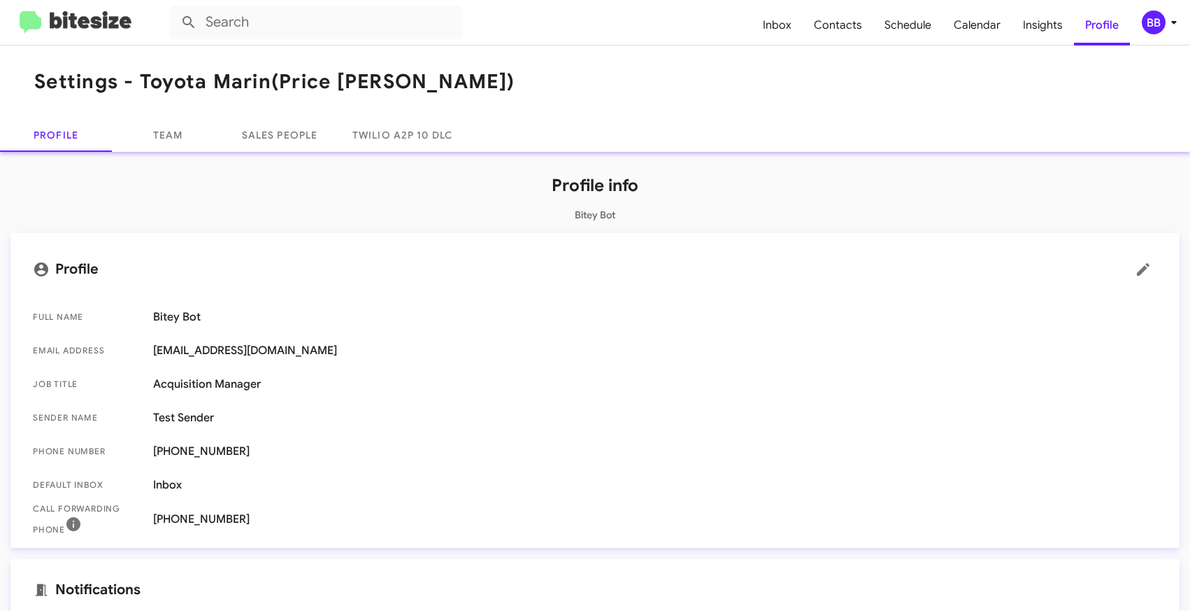
scroll to position [421, 0]
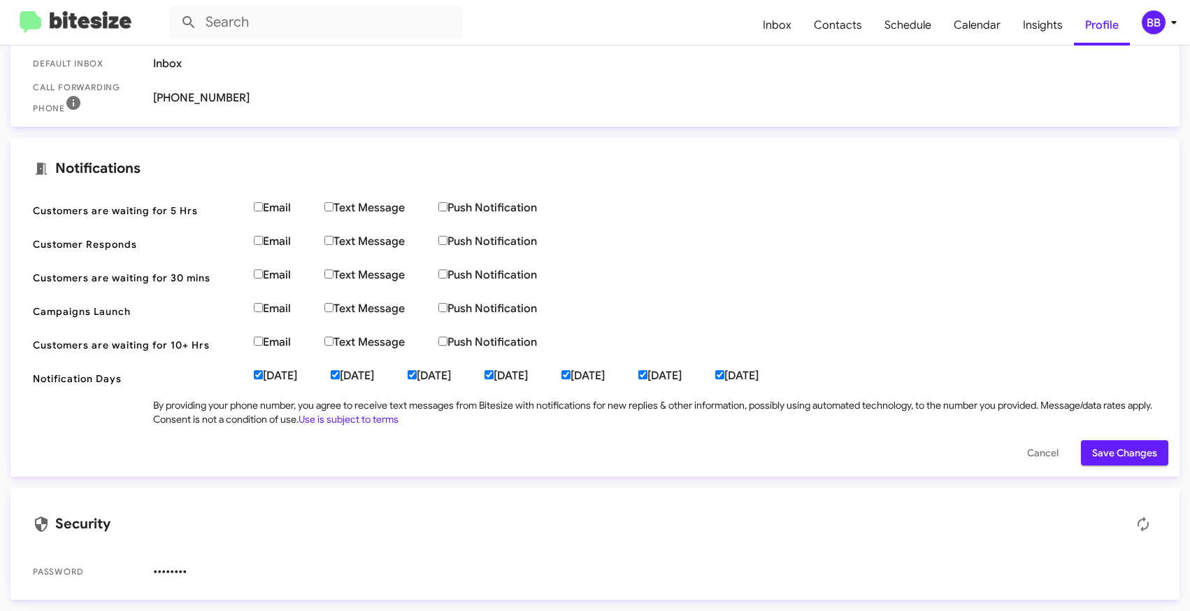
drag, startPoint x: 194, startPoint y: 211, endPoint x: 27, endPoint y: 211, distance: 167.2
click at [27, 211] on span "Customers are waiting for 5 Hrs Email Text Message Push Notification" at bounding box center [595, 211] width 1147 height 34
click at [109, 308] on span "Campaigns Launch" at bounding box center [138, 311] width 210 height 14
click at [93, 19] on img at bounding box center [76, 22] width 112 height 23
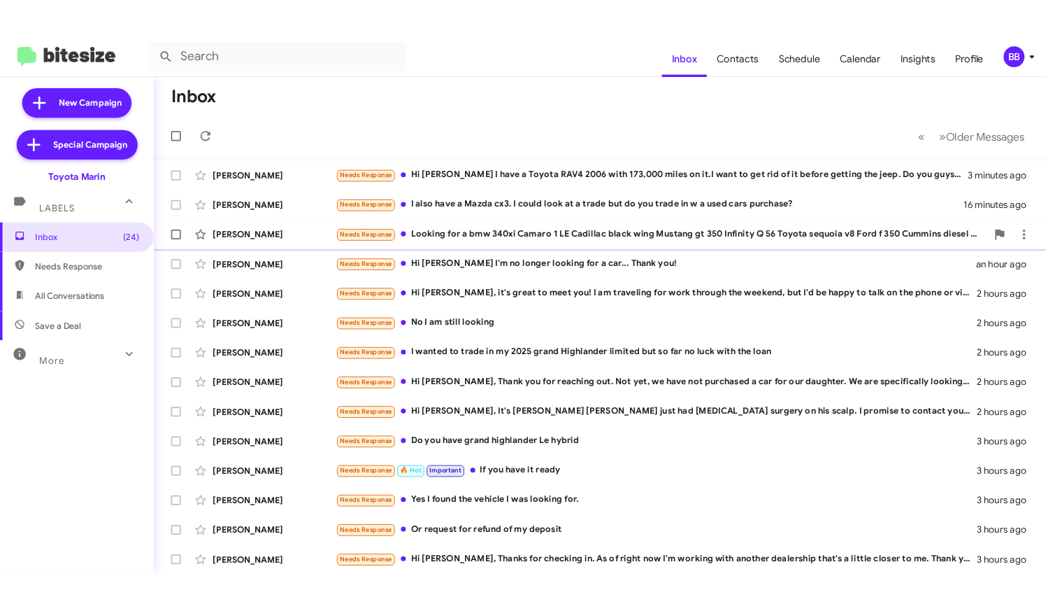
scroll to position [201, 0]
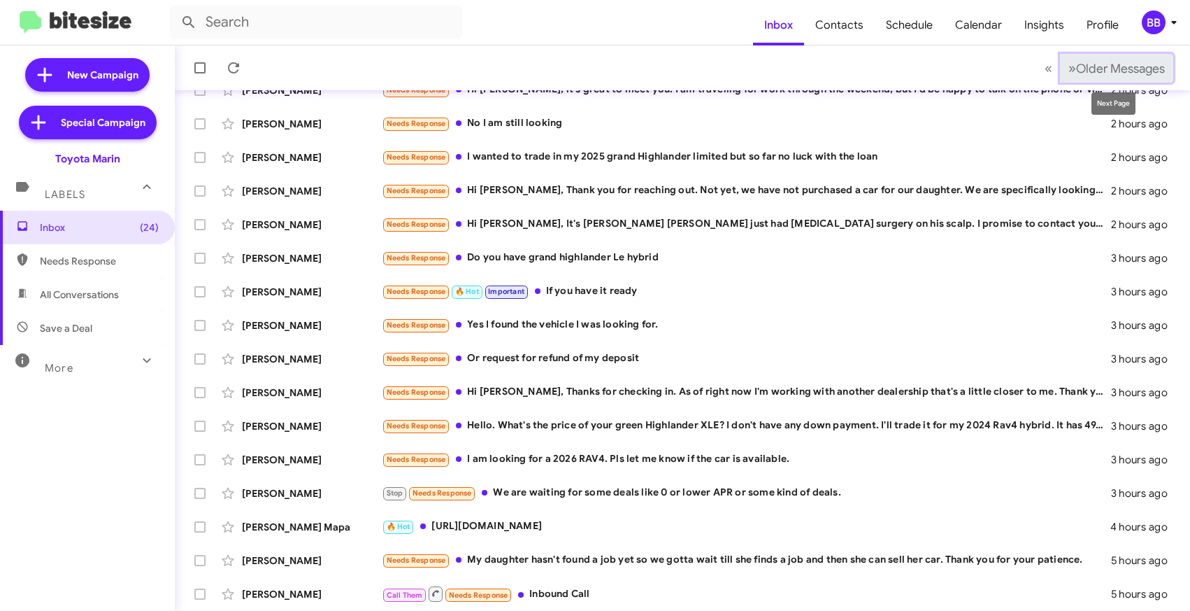
click at [952, 76] on button "» Next Older Messages" at bounding box center [1116, 68] width 113 height 29
